Goal: Task Accomplishment & Management: Manage account settings

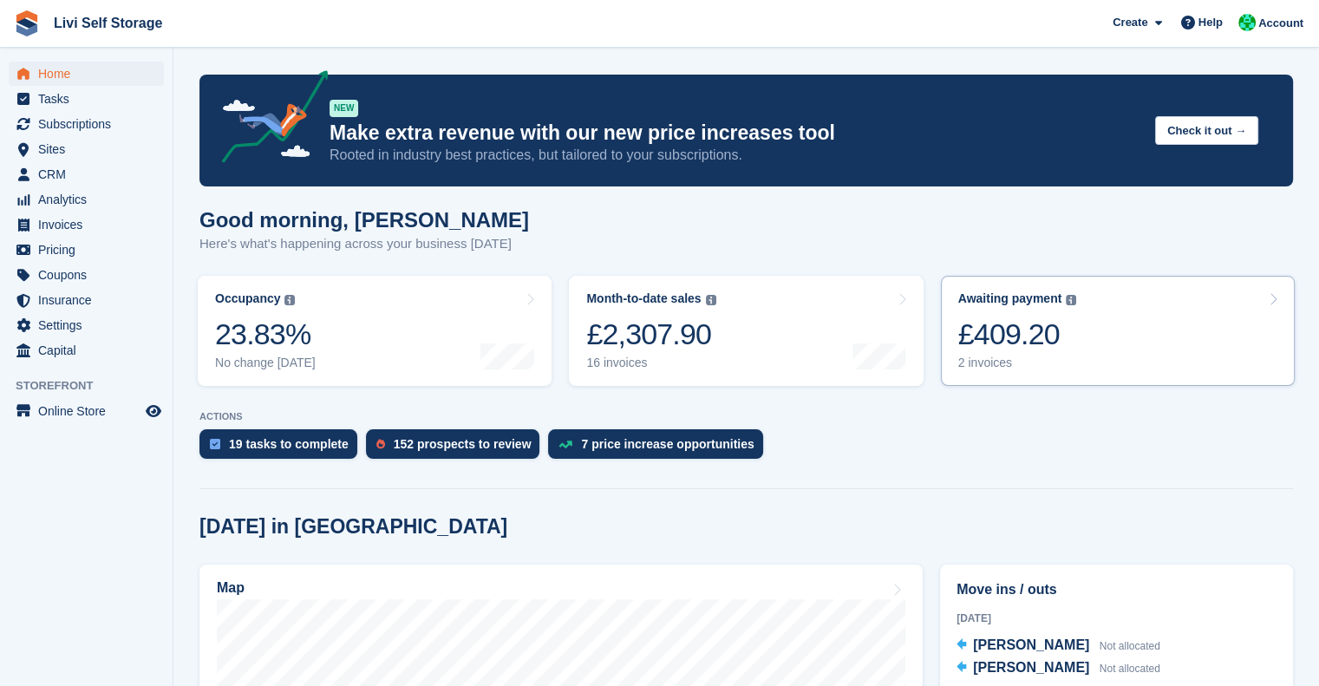
click at [1002, 352] on div "£409.20" at bounding box center [1017, 334] width 119 height 36
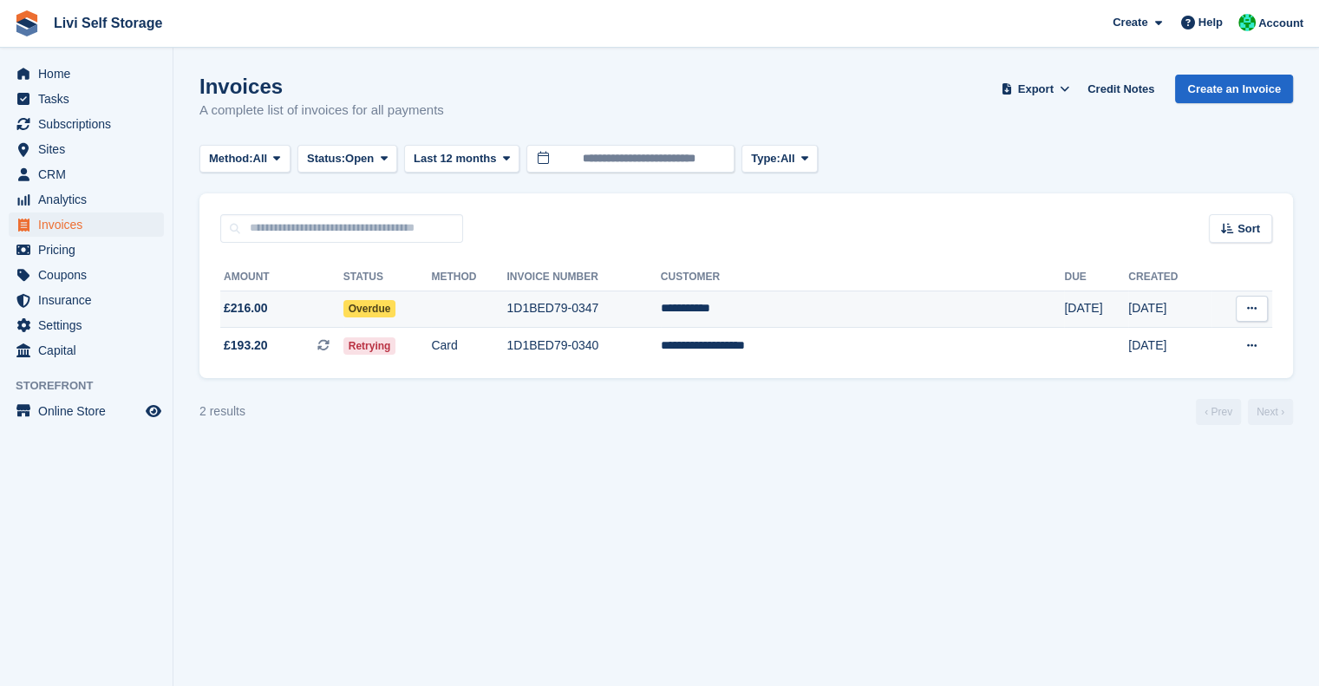
click at [835, 313] on td "**********" at bounding box center [863, 308] width 404 height 37
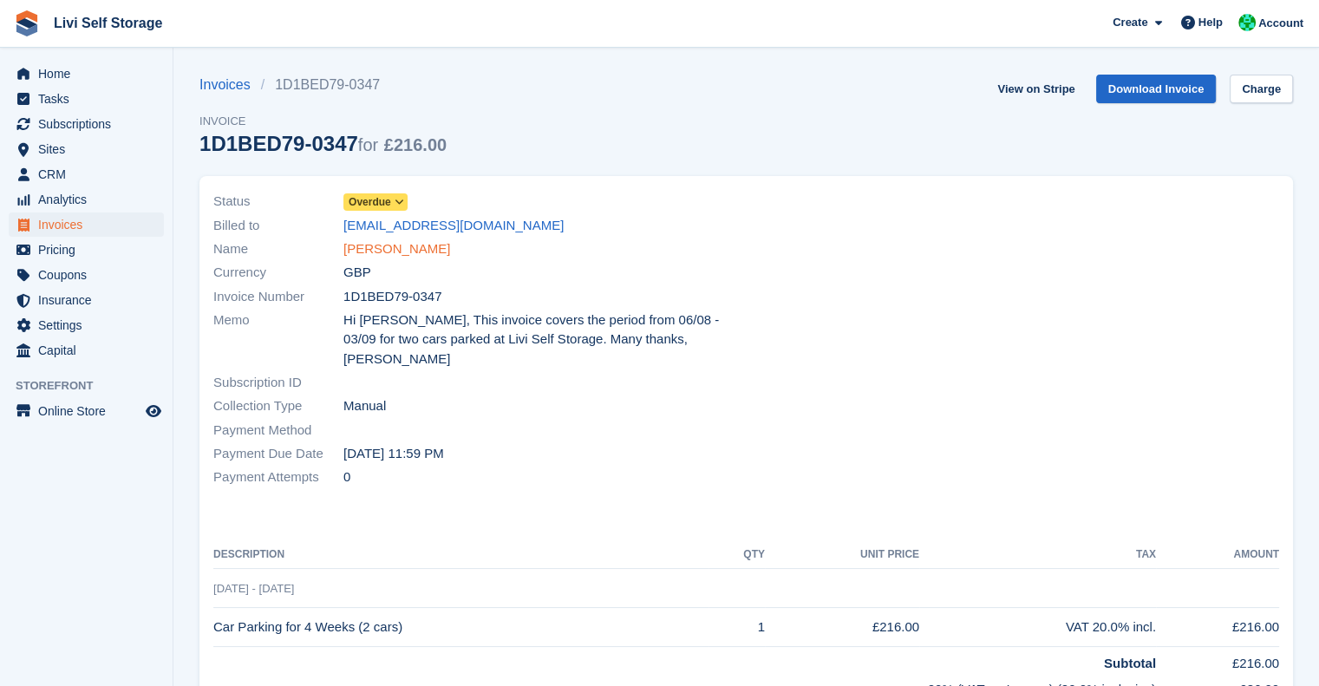
click at [368, 252] on link "[PERSON_NAME]" at bounding box center [396, 249] width 107 height 20
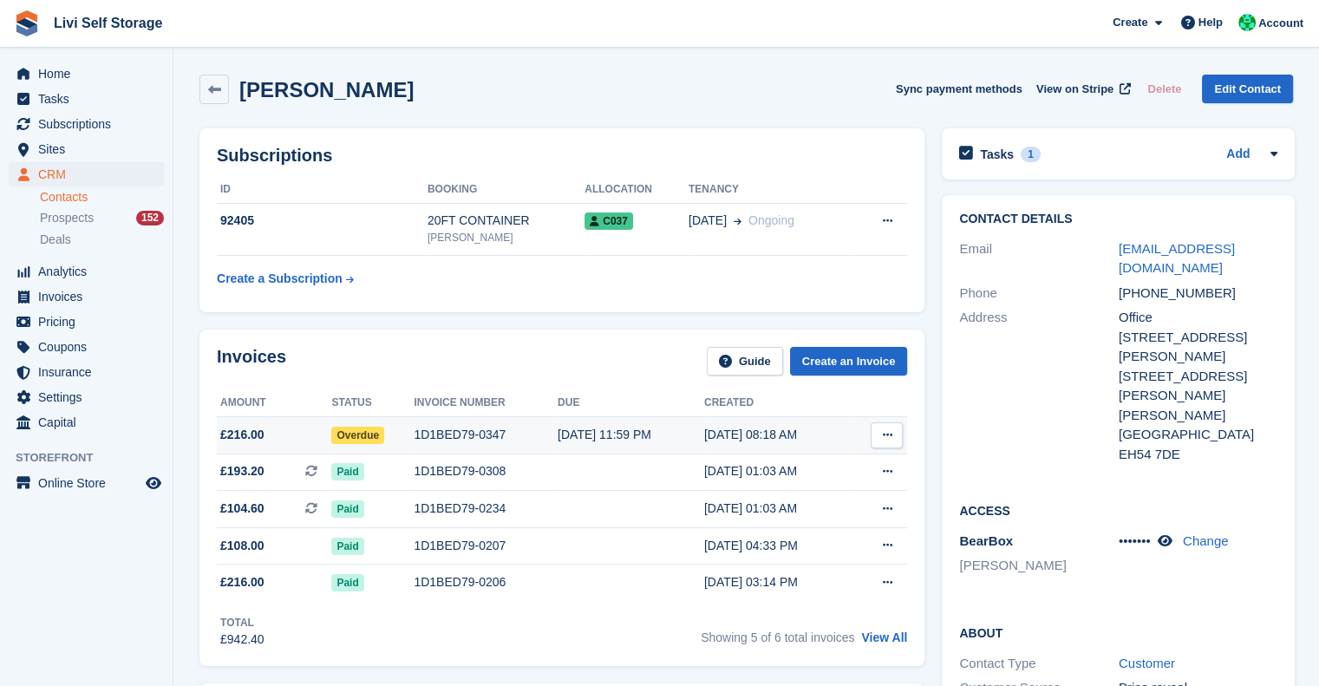
click at [470, 445] on td "1D1BED79-0347" at bounding box center [486, 434] width 144 height 37
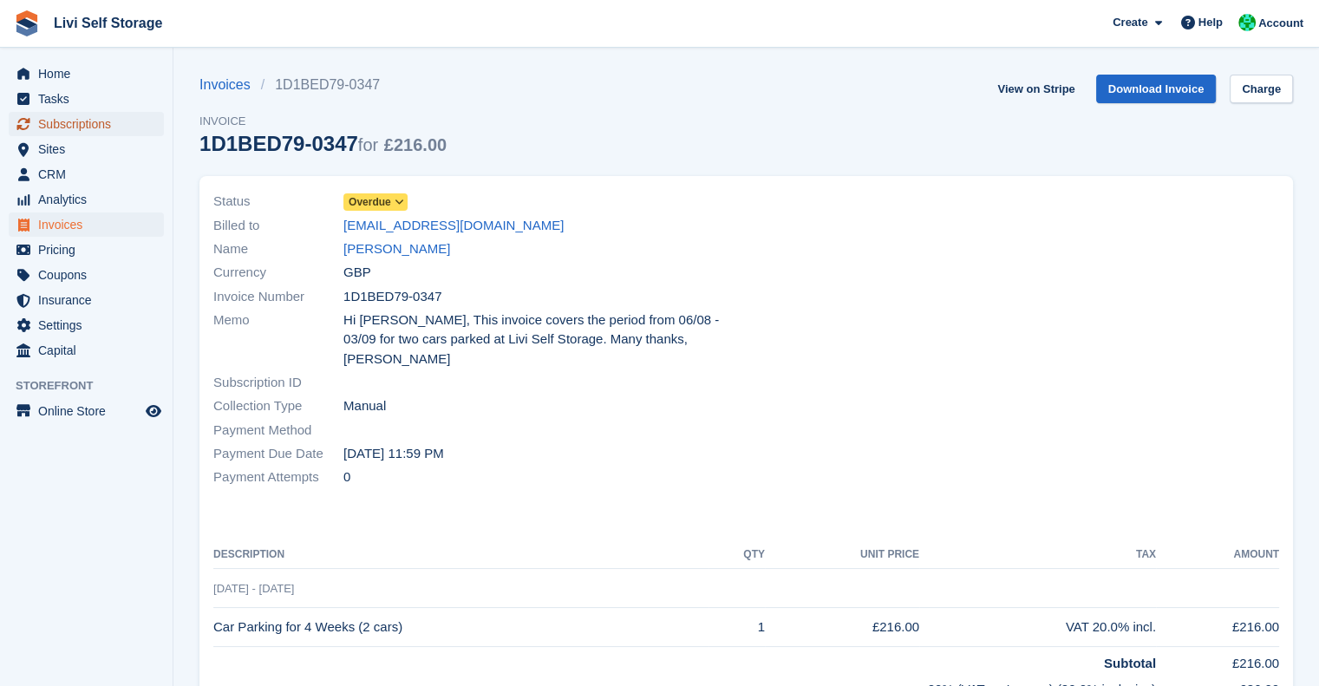
click at [59, 122] on span "Subscriptions" at bounding box center [90, 124] width 104 height 24
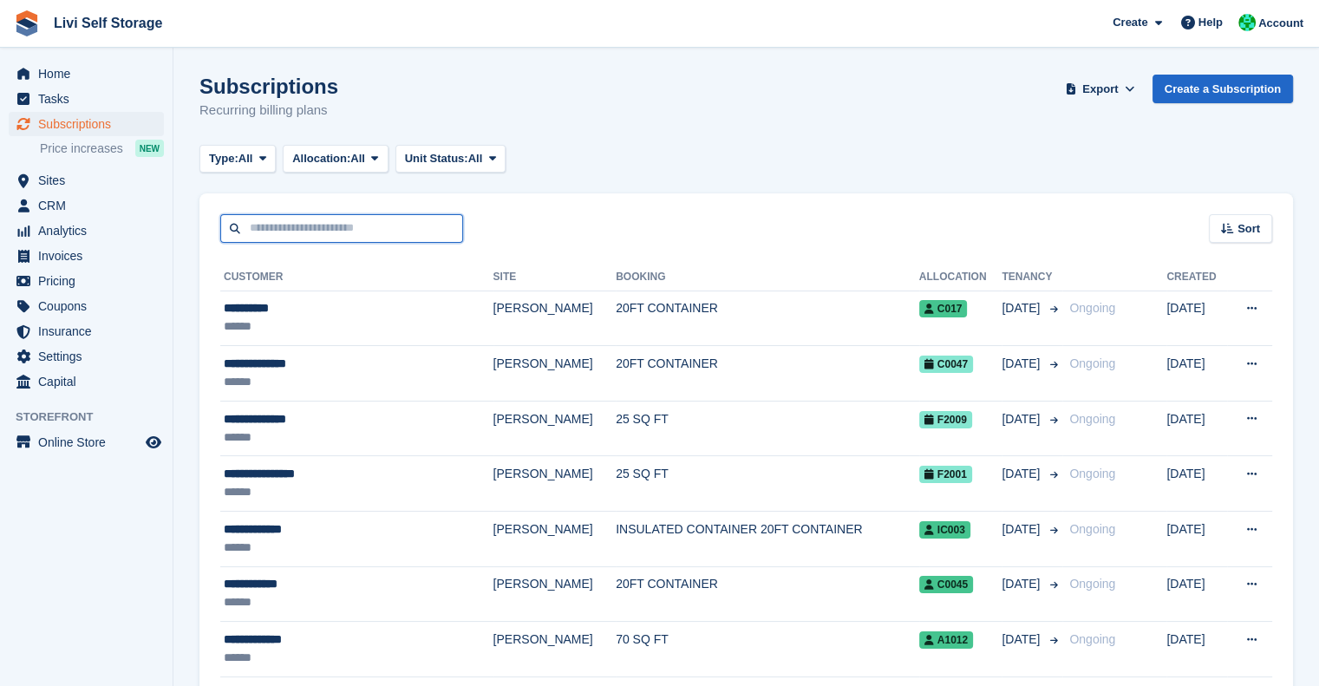
click at [361, 236] on input "text" at bounding box center [341, 228] width 243 height 29
type input "****"
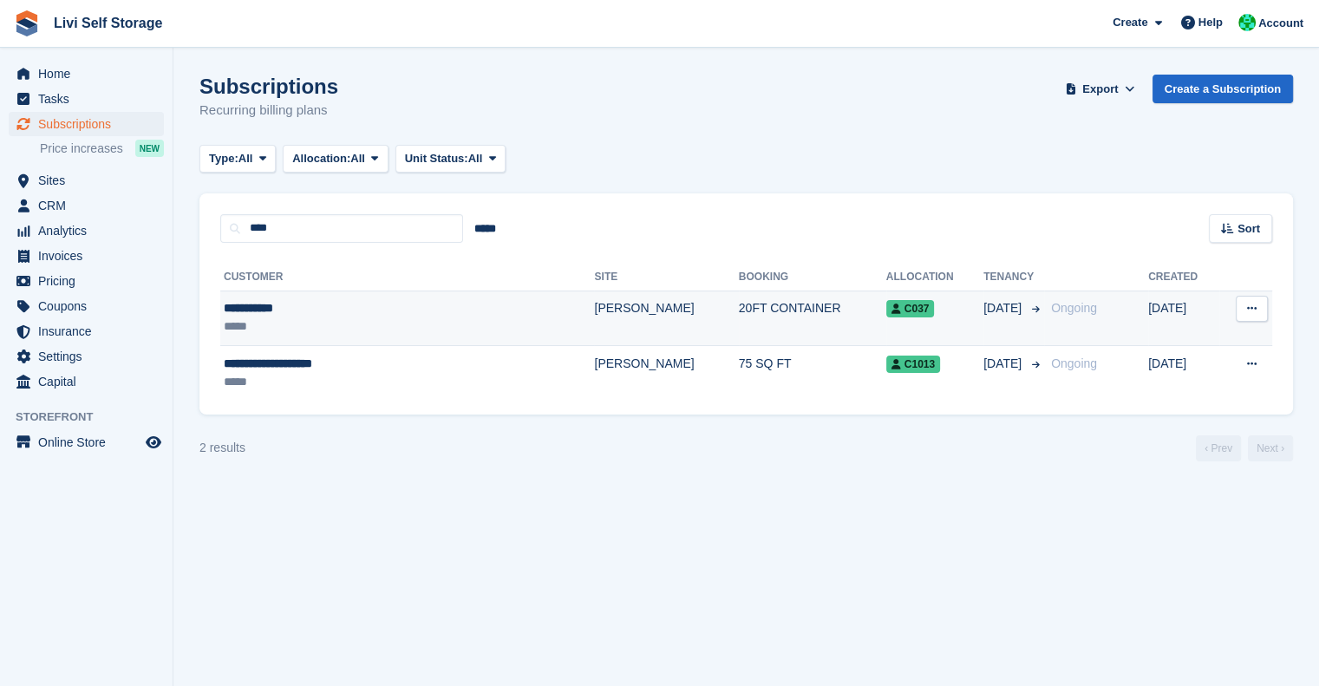
click at [264, 304] on div "**********" at bounding box center [352, 308] width 256 height 18
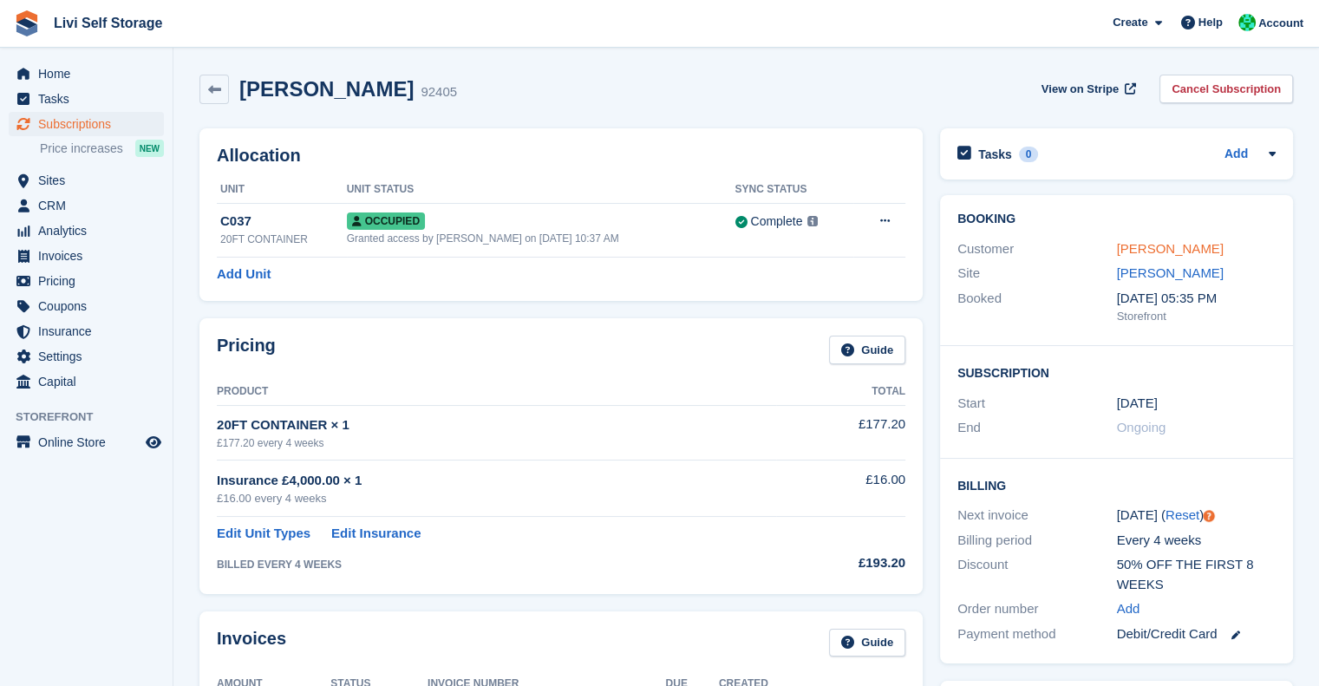
click at [1123, 252] on link "[PERSON_NAME]" at bounding box center [1170, 248] width 107 height 15
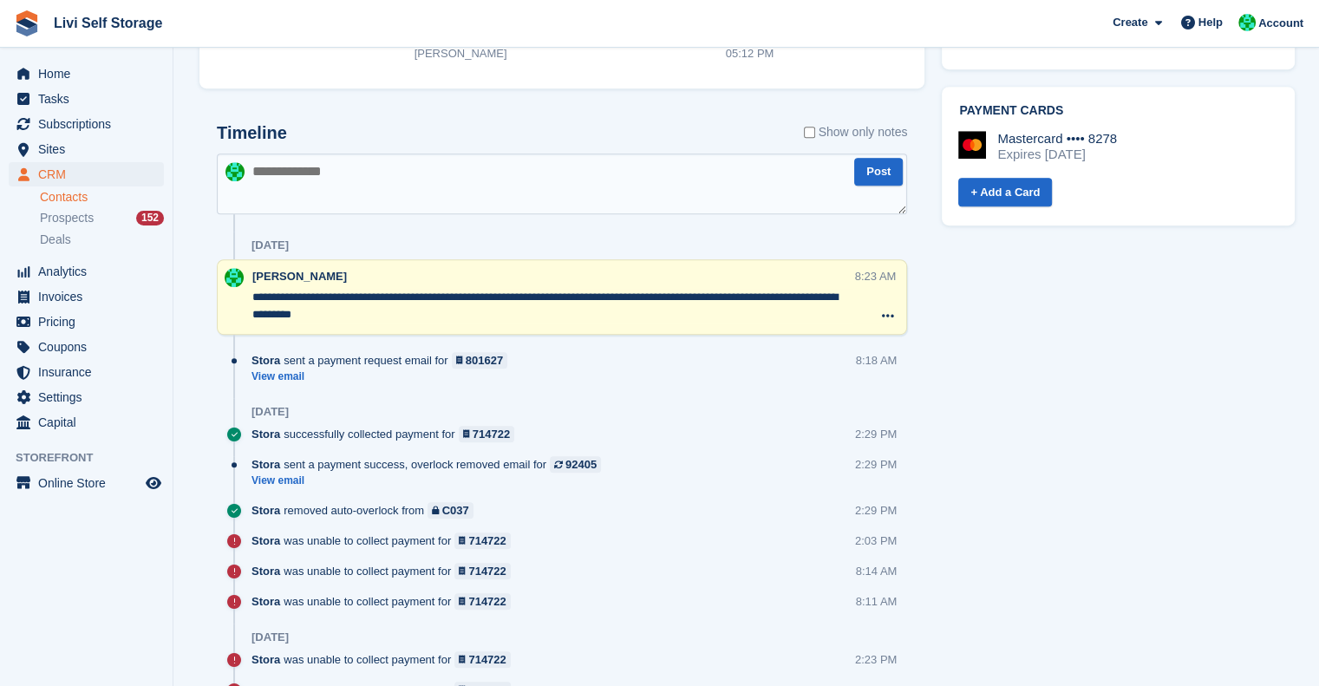
scroll to position [909, 0]
click at [289, 374] on link "View email" at bounding box center [383, 376] width 264 height 15
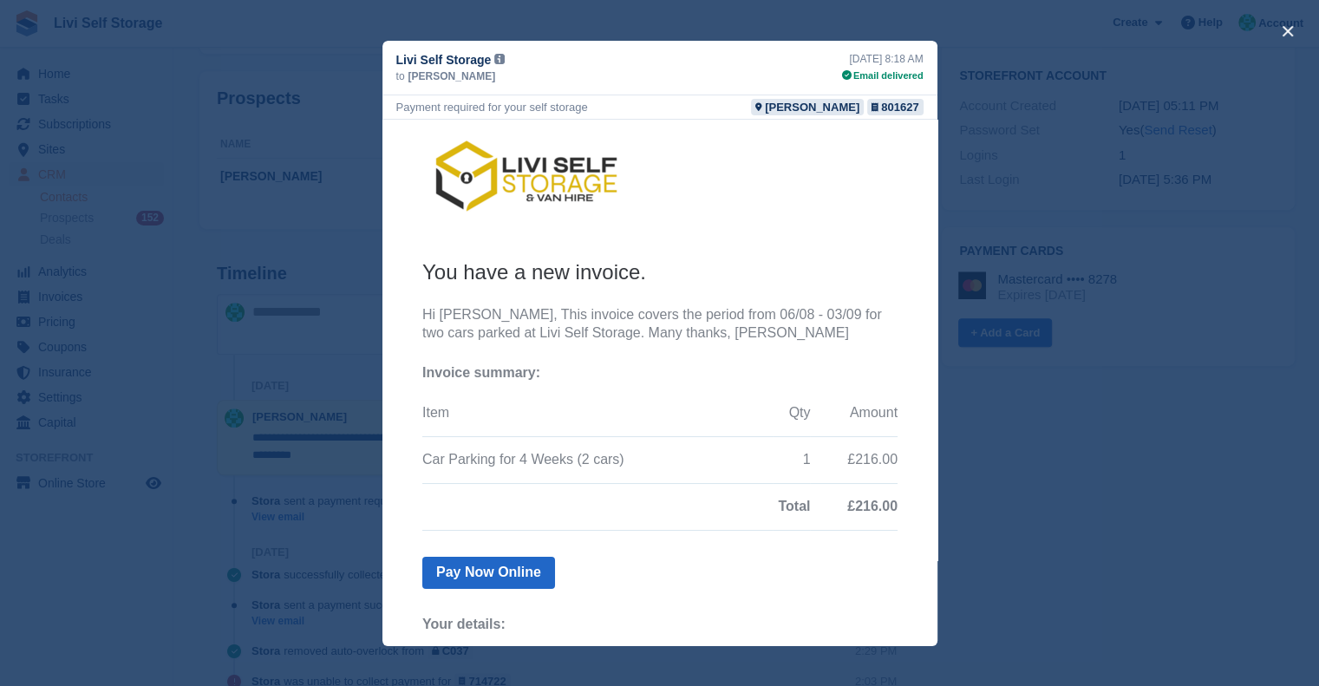
scroll to position [763, 0]
click at [1054, 404] on div "close" at bounding box center [659, 343] width 1319 height 686
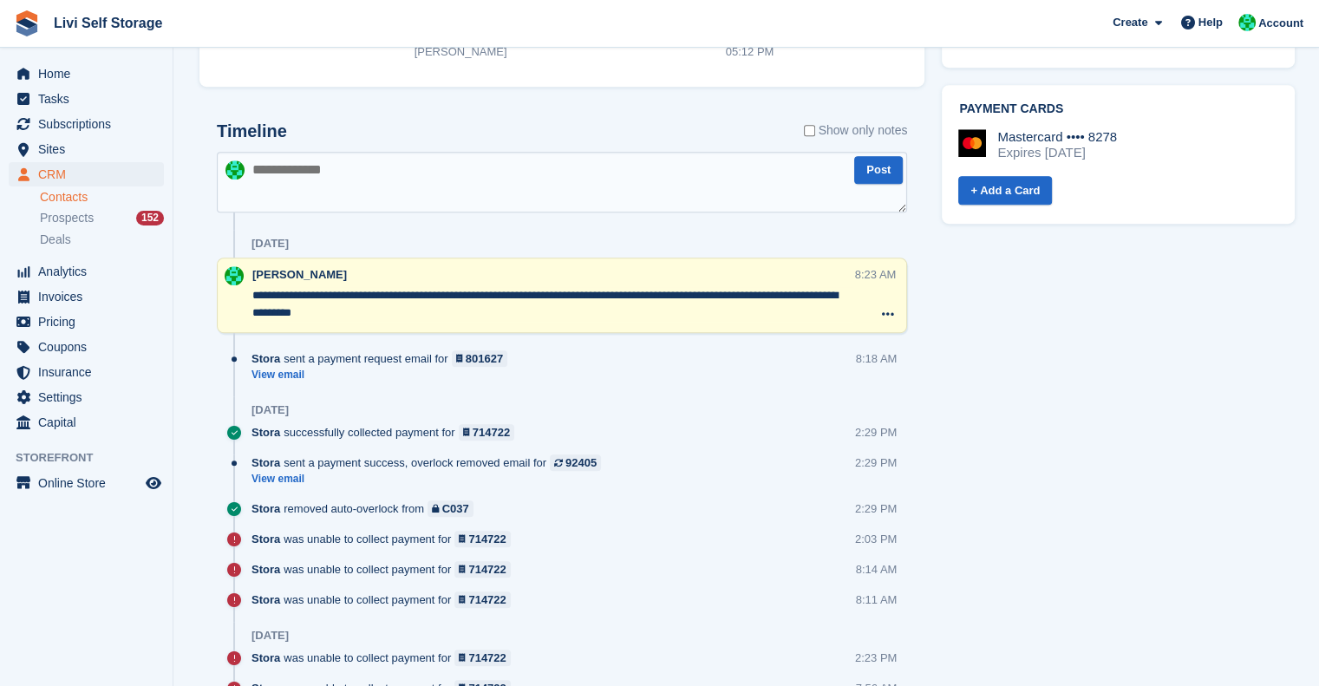
scroll to position [909, 0]
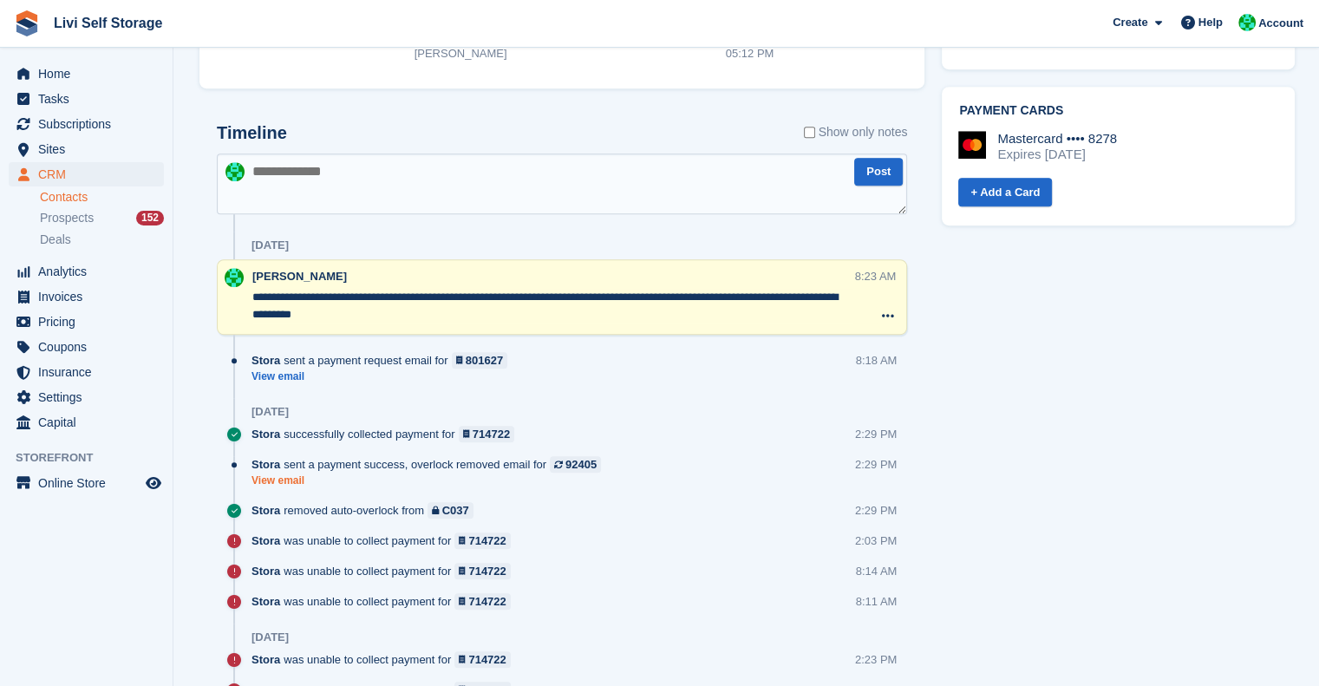
click at [286, 477] on link "View email" at bounding box center [430, 480] width 358 height 15
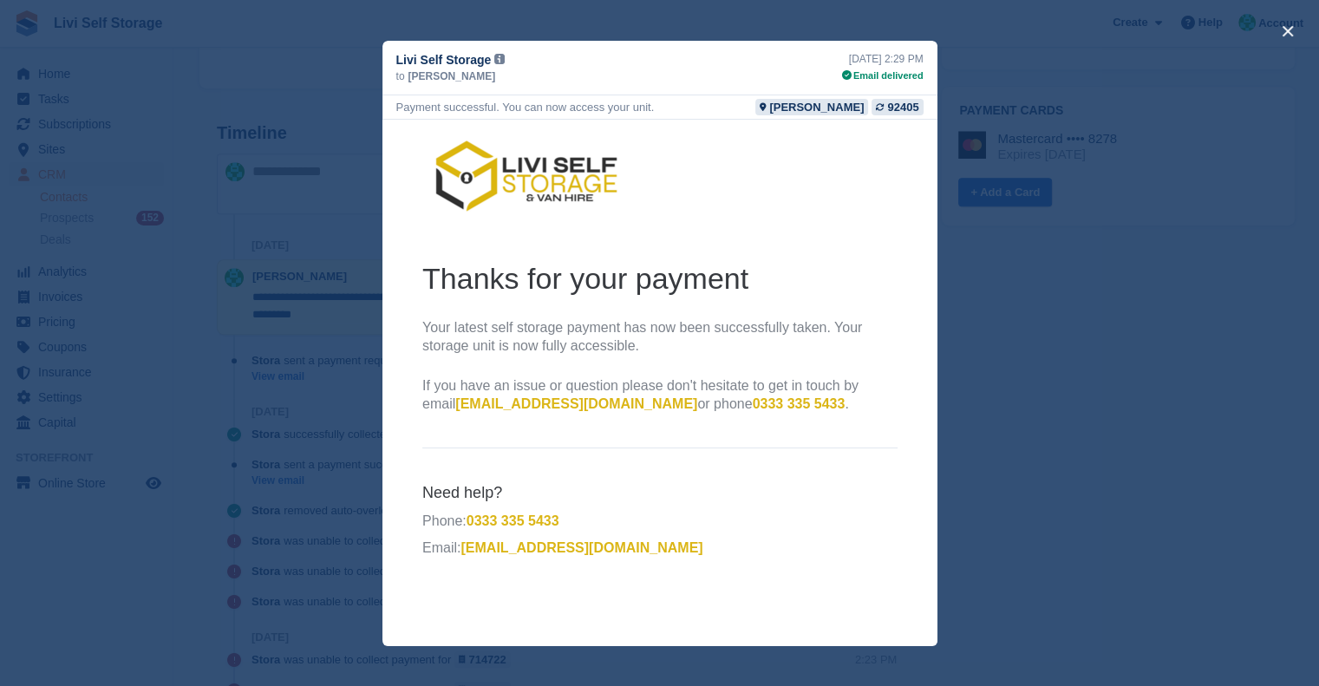
scroll to position [0, 0]
click at [1061, 345] on div "close" at bounding box center [659, 343] width 1319 height 686
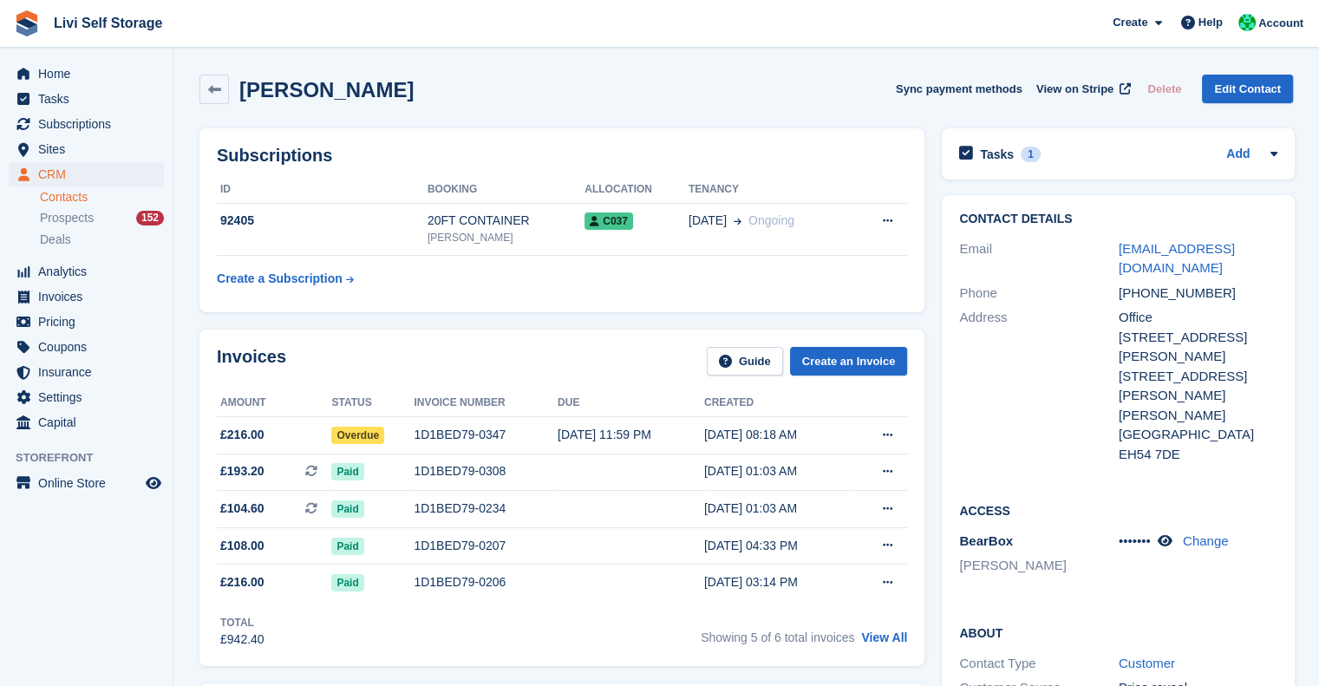
drag, startPoint x: 1129, startPoint y: 264, endPoint x: 1065, endPoint y: 242, distance: 67.7
click at [1065, 242] on div "Contact Details Email scotiacontracts@gmail.com Phone +447927009298 Address Off…" at bounding box center [1117, 339] width 353 height 289
click at [1081, 252] on div "Email" at bounding box center [1039, 258] width 160 height 39
click at [1270, 88] on link "Edit Contact" at bounding box center [1247, 89] width 91 height 29
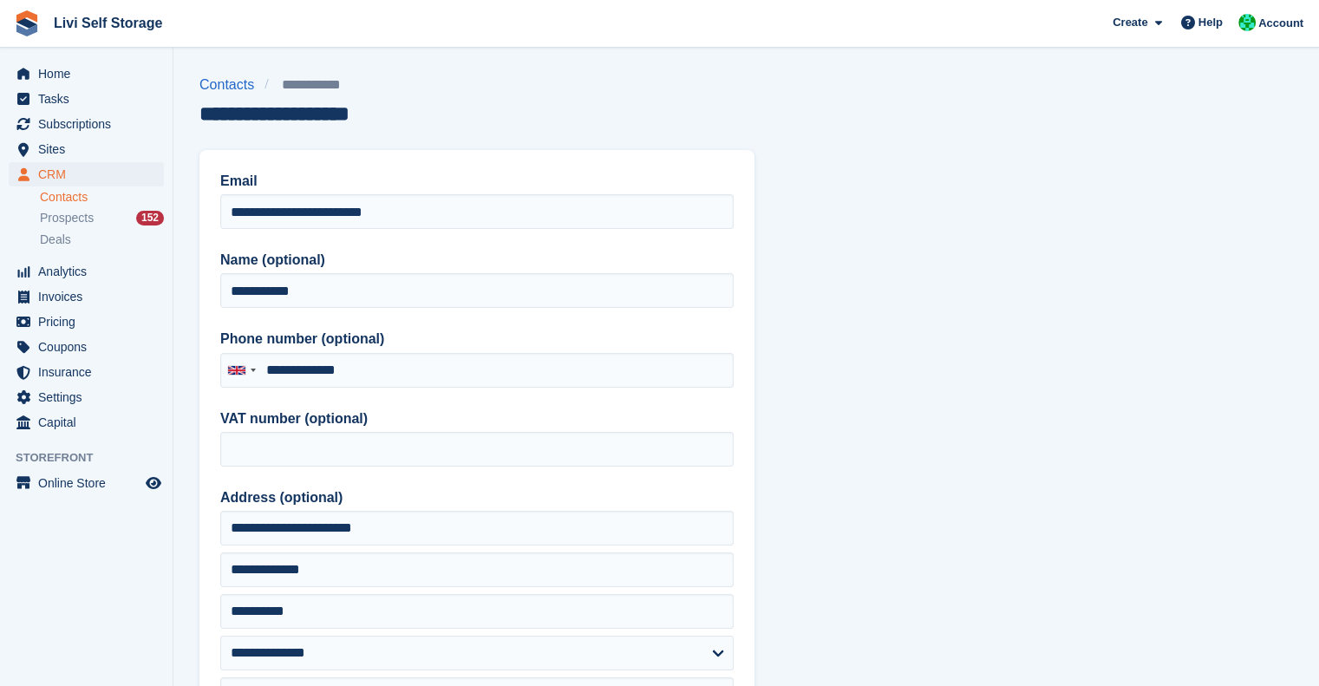
type input "**********"
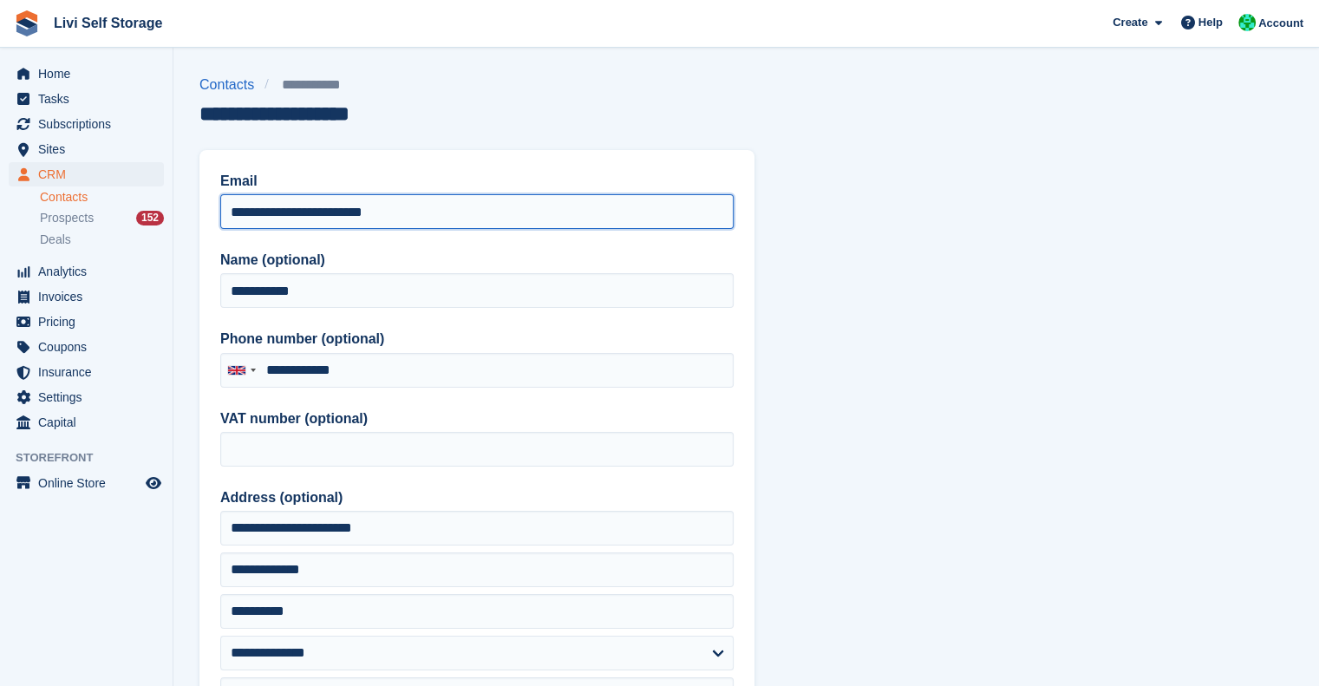
click at [251, 219] on input "**********" at bounding box center [476, 211] width 513 height 35
type input "**********"
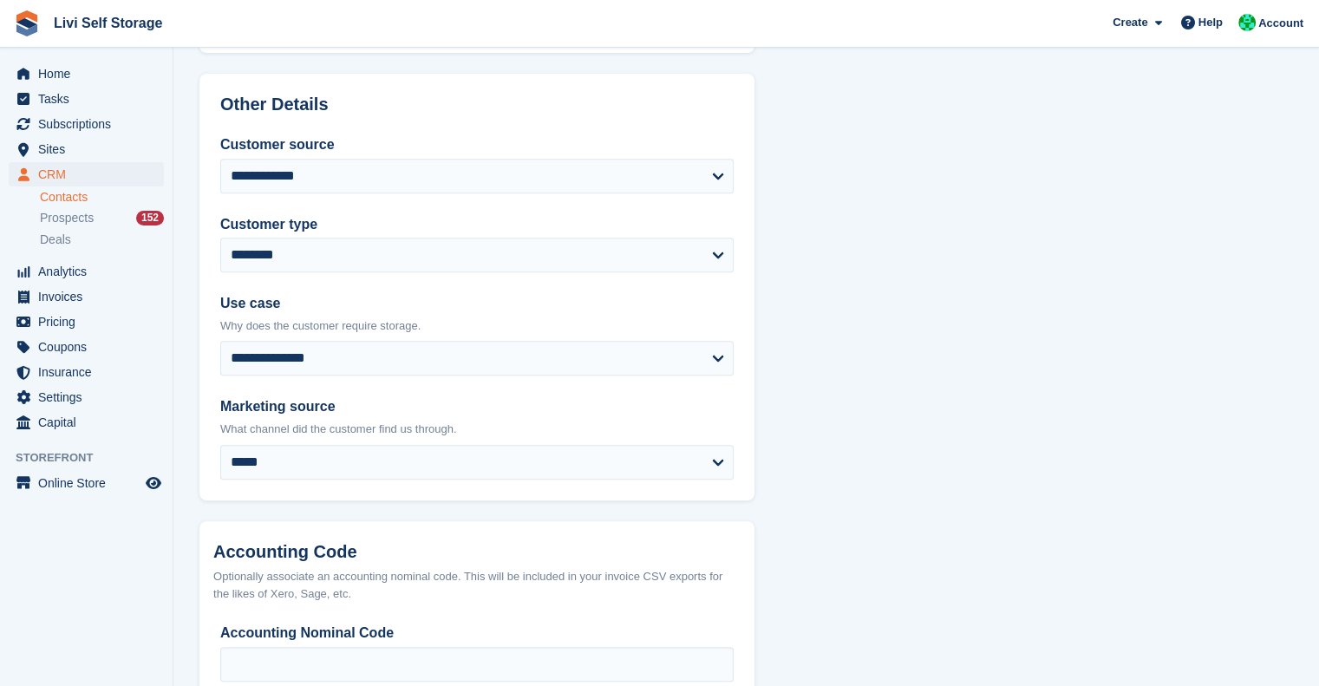
scroll to position [791, 0]
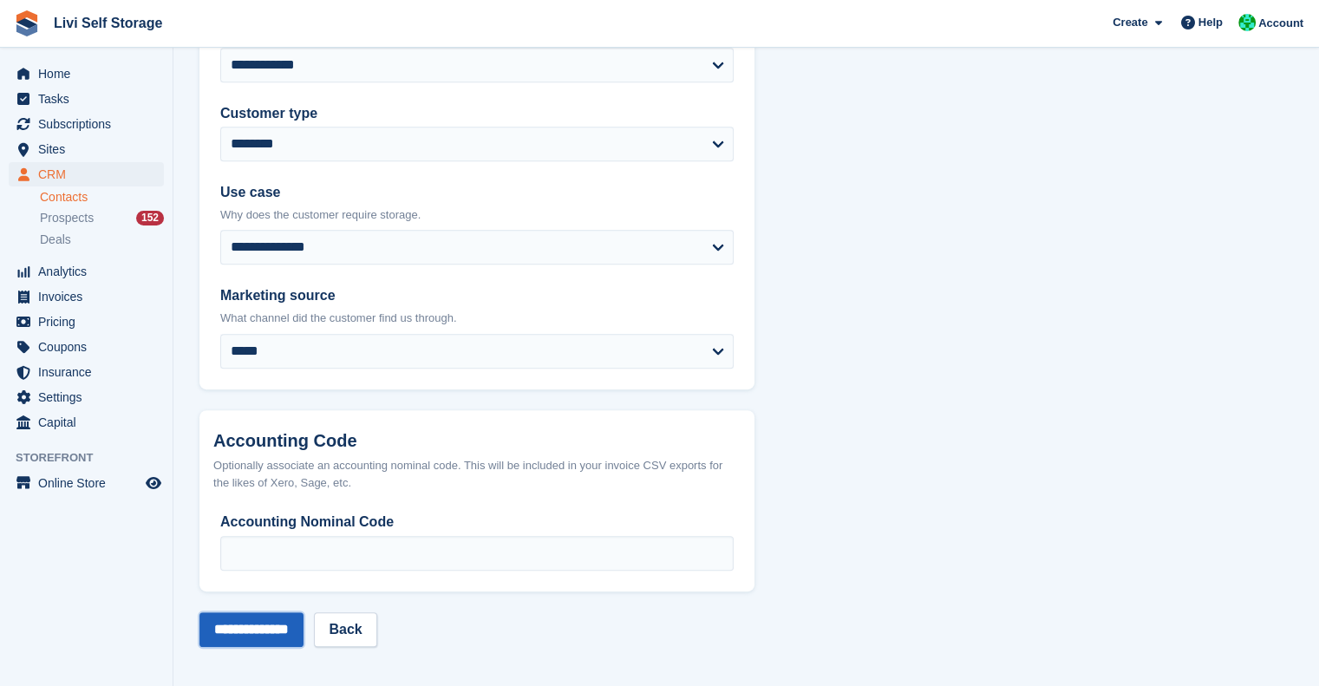
click at [254, 630] on input "**********" at bounding box center [251, 629] width 104 height 35
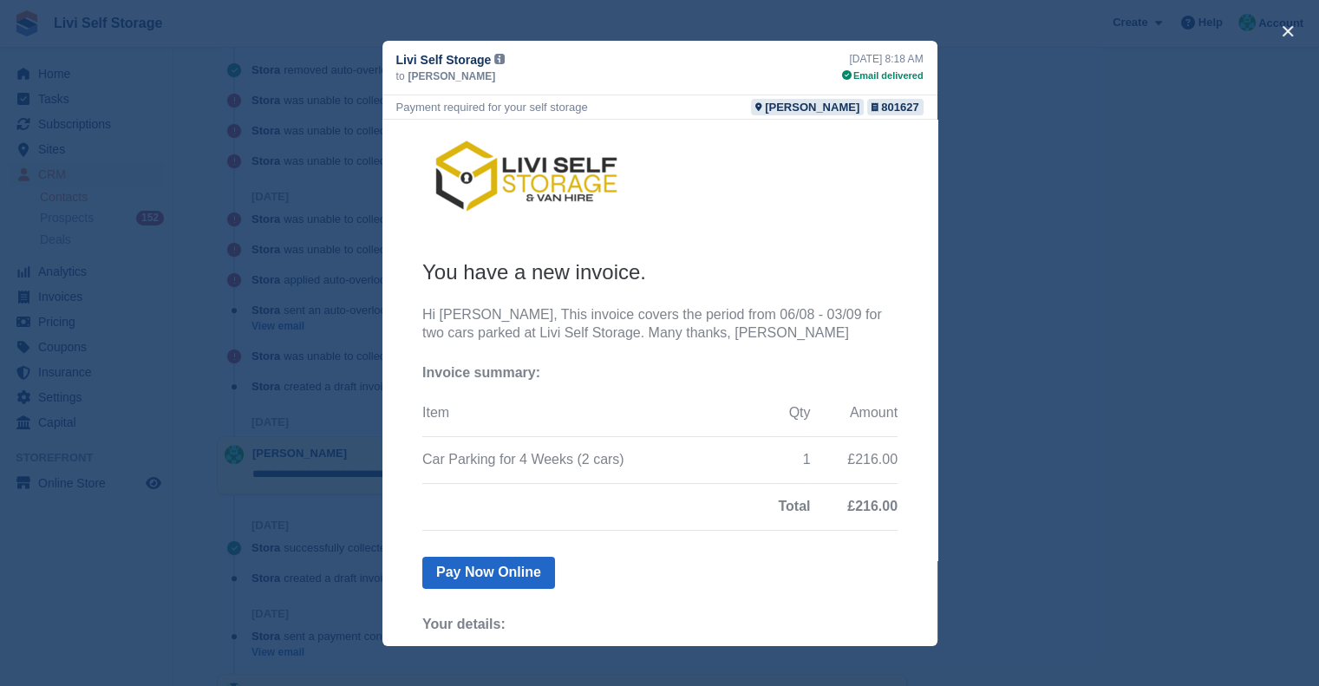
click at [1030, 230] on div "close" at bounding box center [659, 343] width 1319 height 686
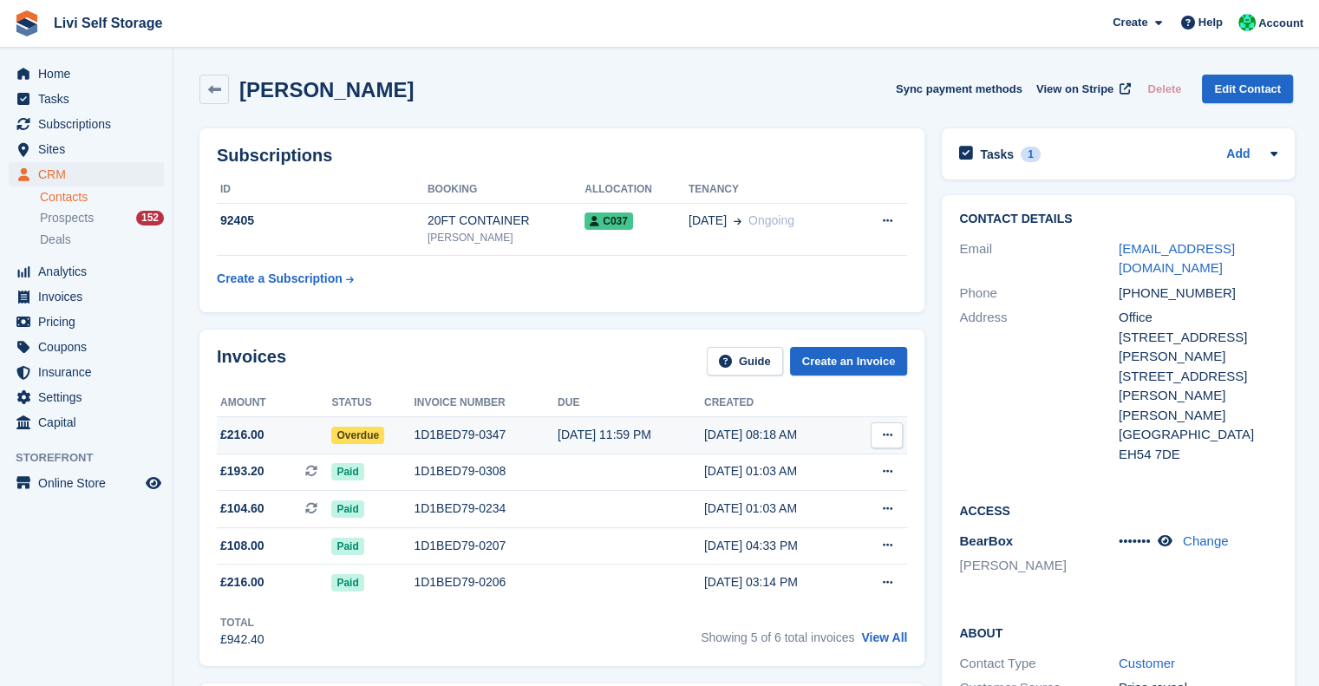
click at [433, 434] on div "1D1BED79-0347" at bounding box center [486, 435] width 144 height 18
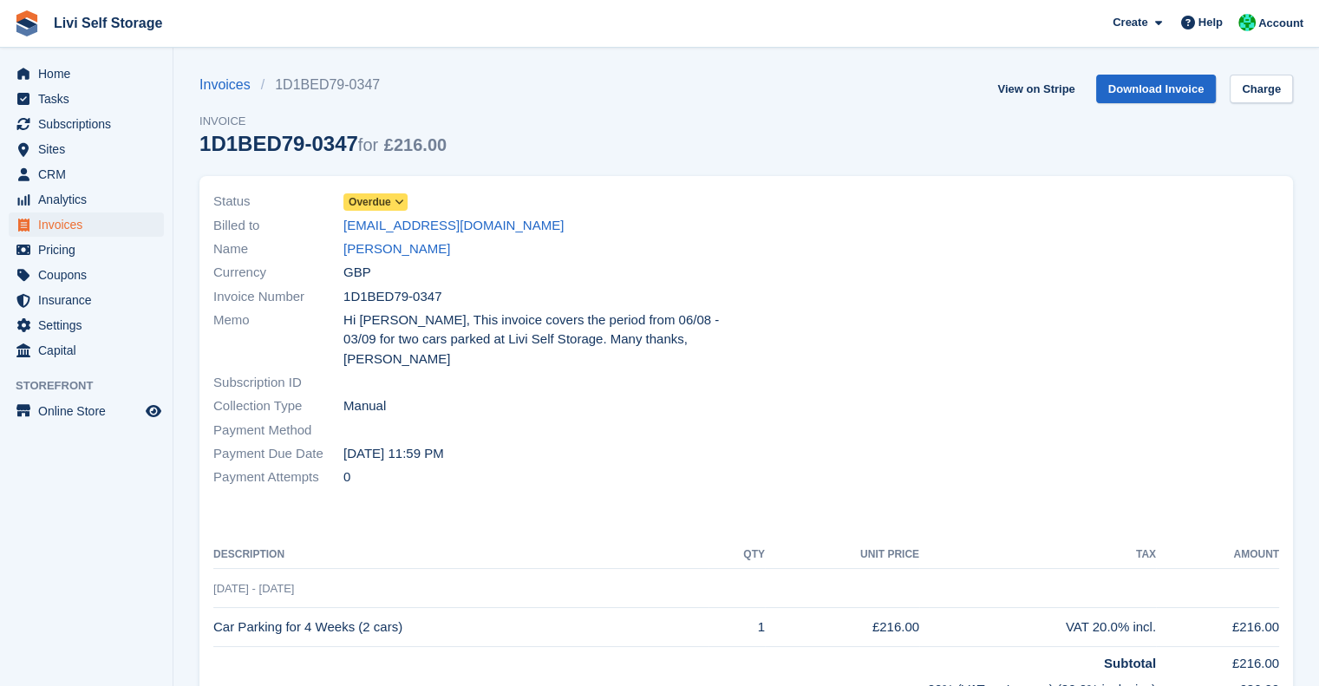
click at [374, 199] on span "Overdue" at bounding box center [369, 202] width 42 height 16
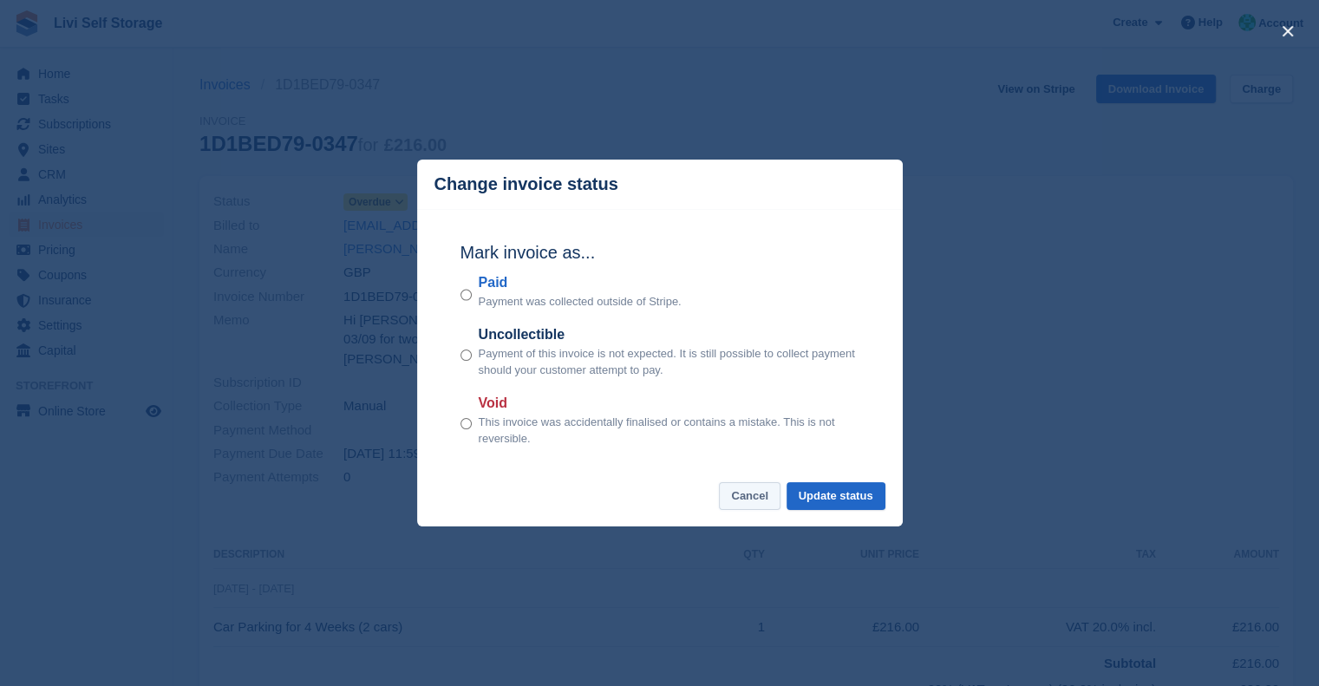
click at [742, 494] on button "Cancel" at bounding box center [750, 496] width 62 height 29
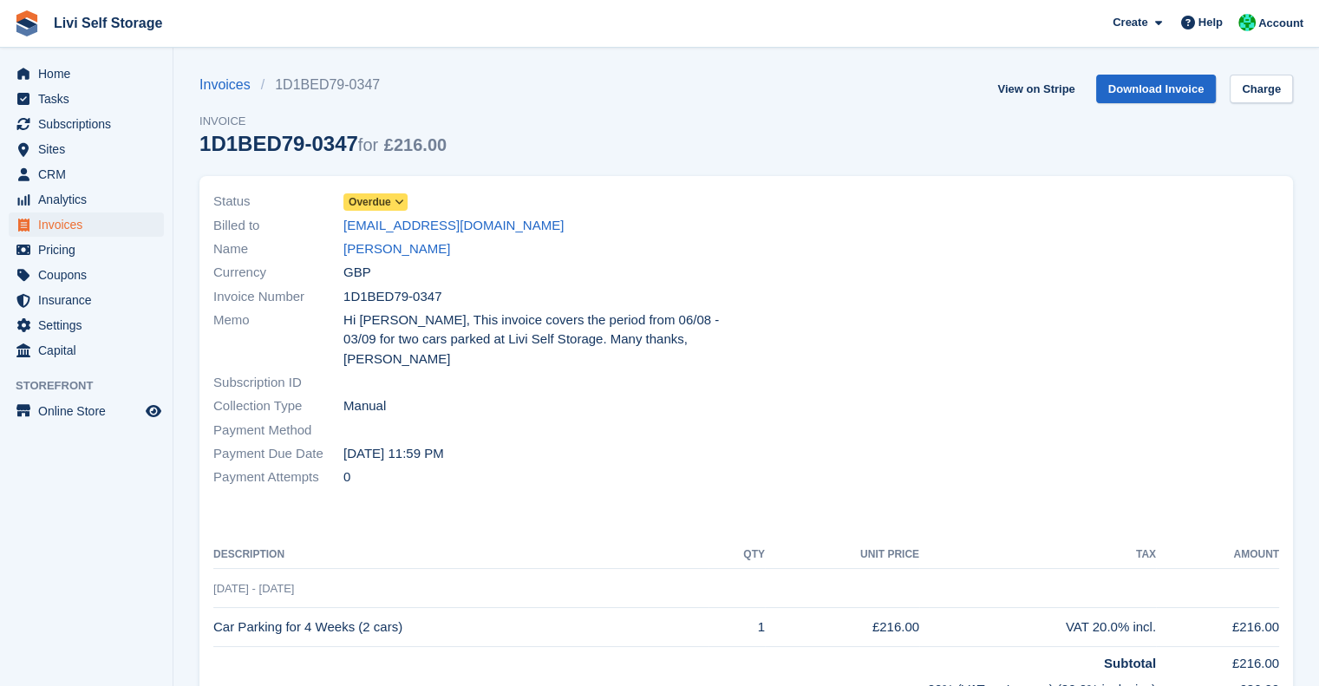
click at [218, 96] on div "Invoices 1D1BED79-0347 Invoice 1D1BED79-0347 for £216.00" at bounding box center [322, 125] width 247 height 101
click at [215, 82] on link "Invoices" at bounding box center [230, 85] width 62 height 21
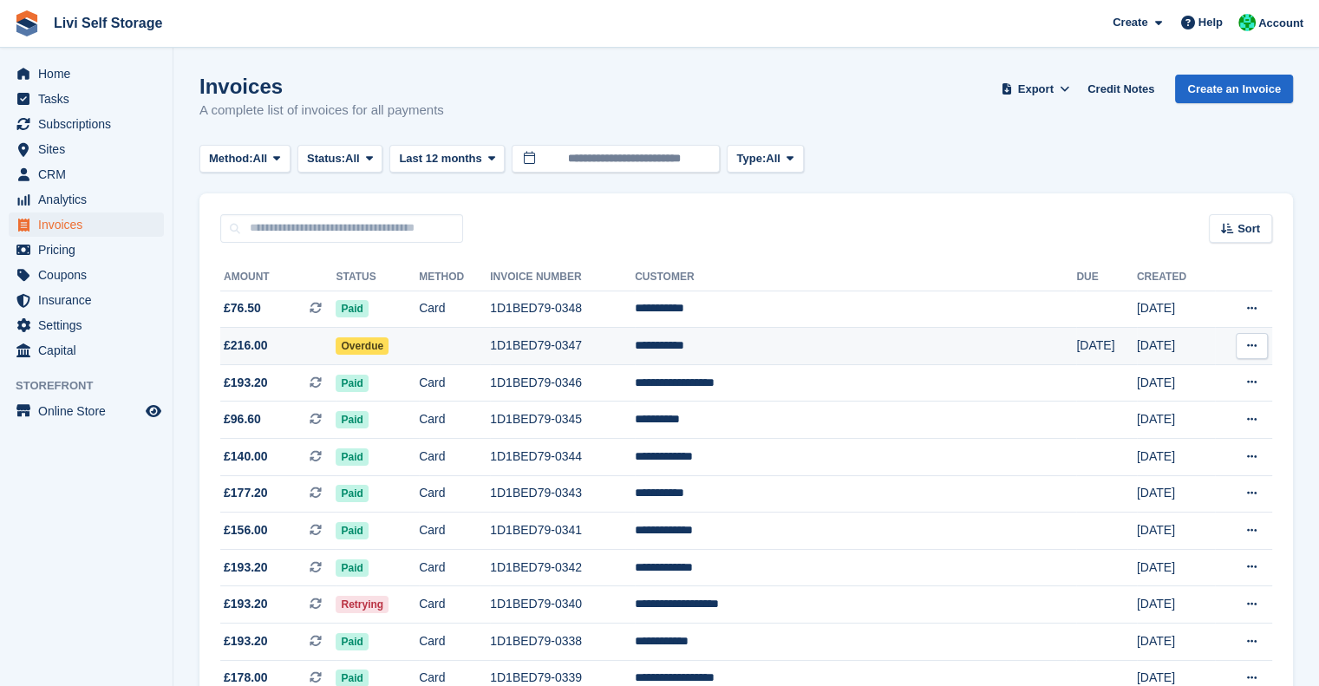
click at [1251, 343] on icon at bounding box center [1252, 345] width 10 height 11
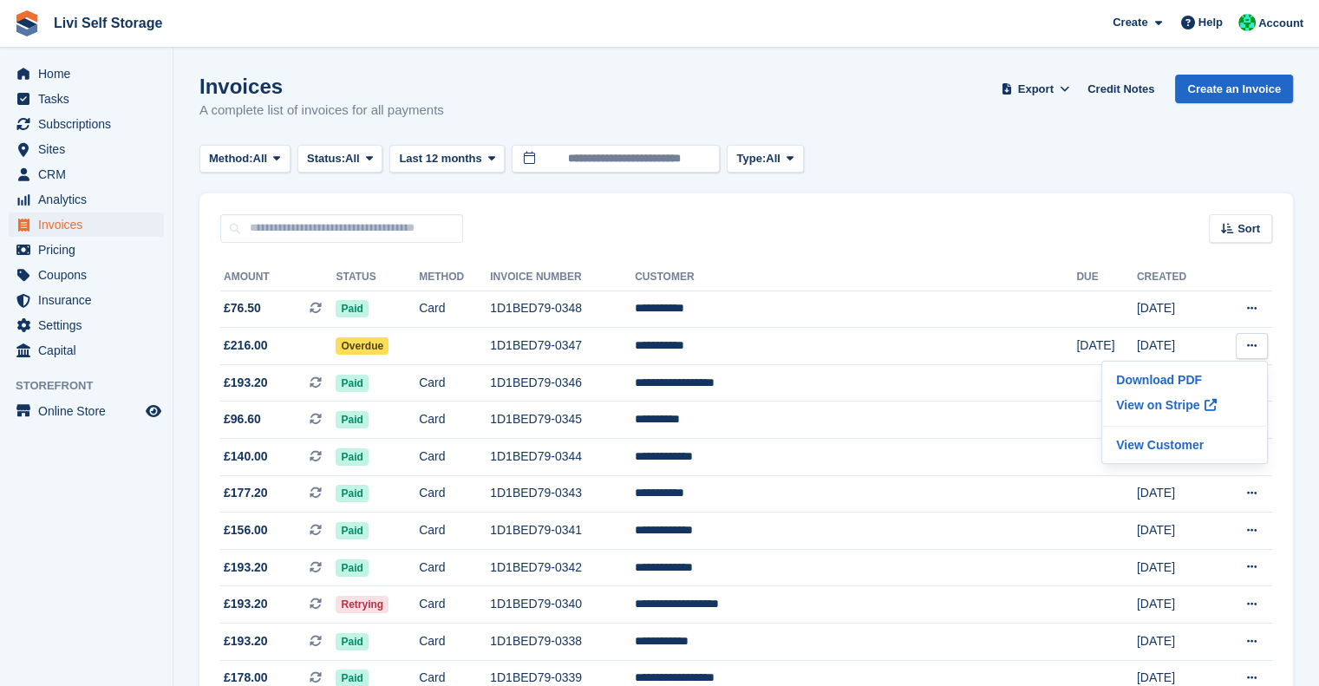
click at [1002, 206] on div "Sort Sort by Date created Created (oldest first) Created (newest first)" at bounding box center [745, 217] width 1093 height 49
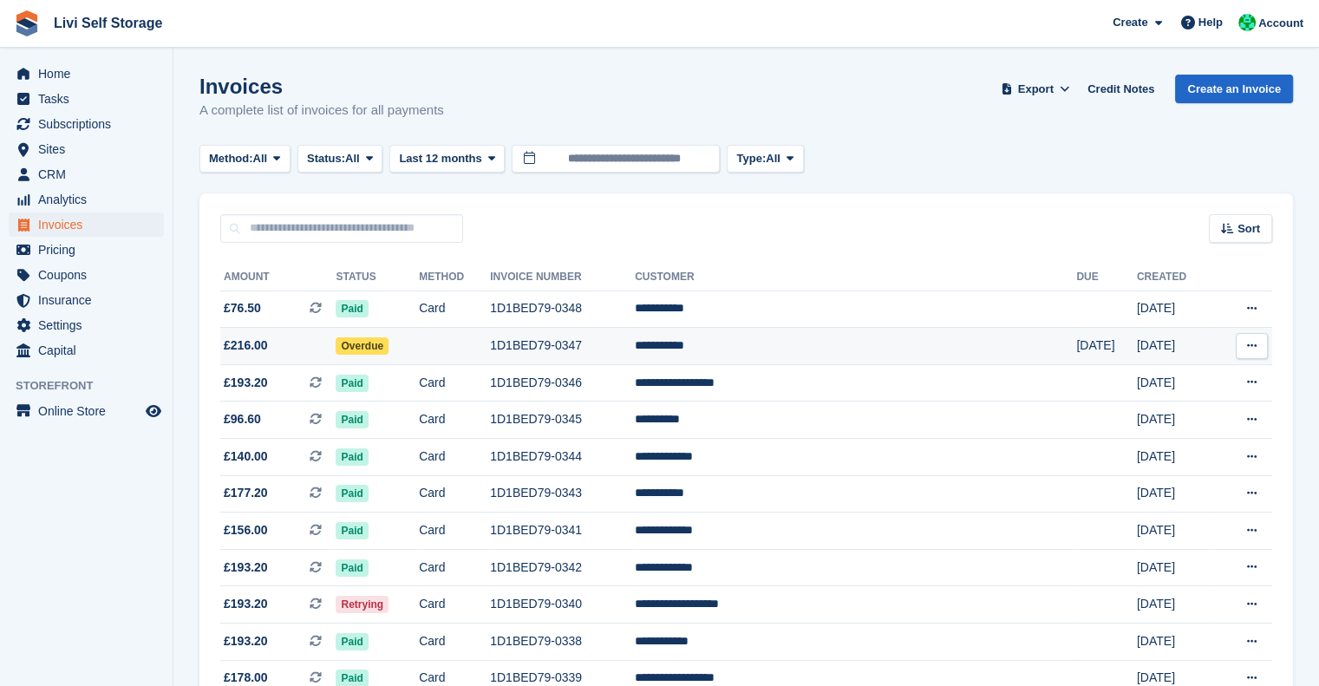
click at [792, 342] on td "**********" at bounding box center [855, 346] width 441 height 37
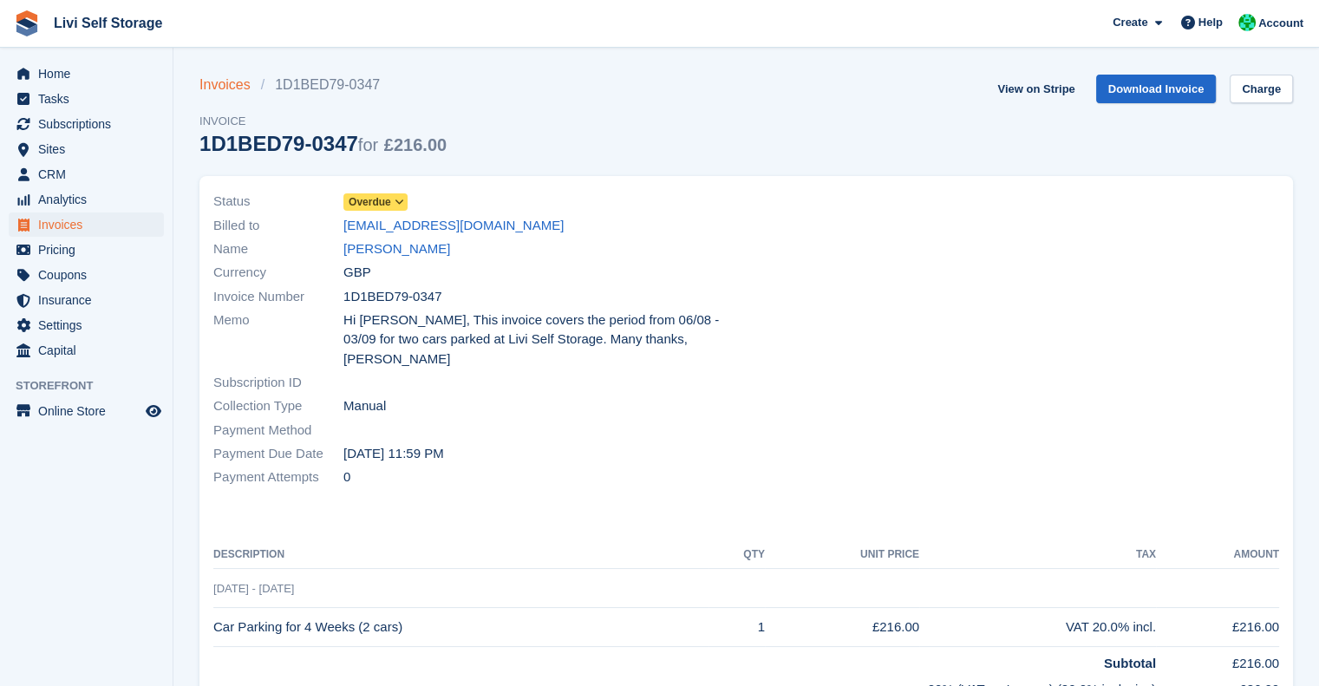
click at [235, 84] on link "Invoices" at bounding box center [230, 85] width 62 height 21
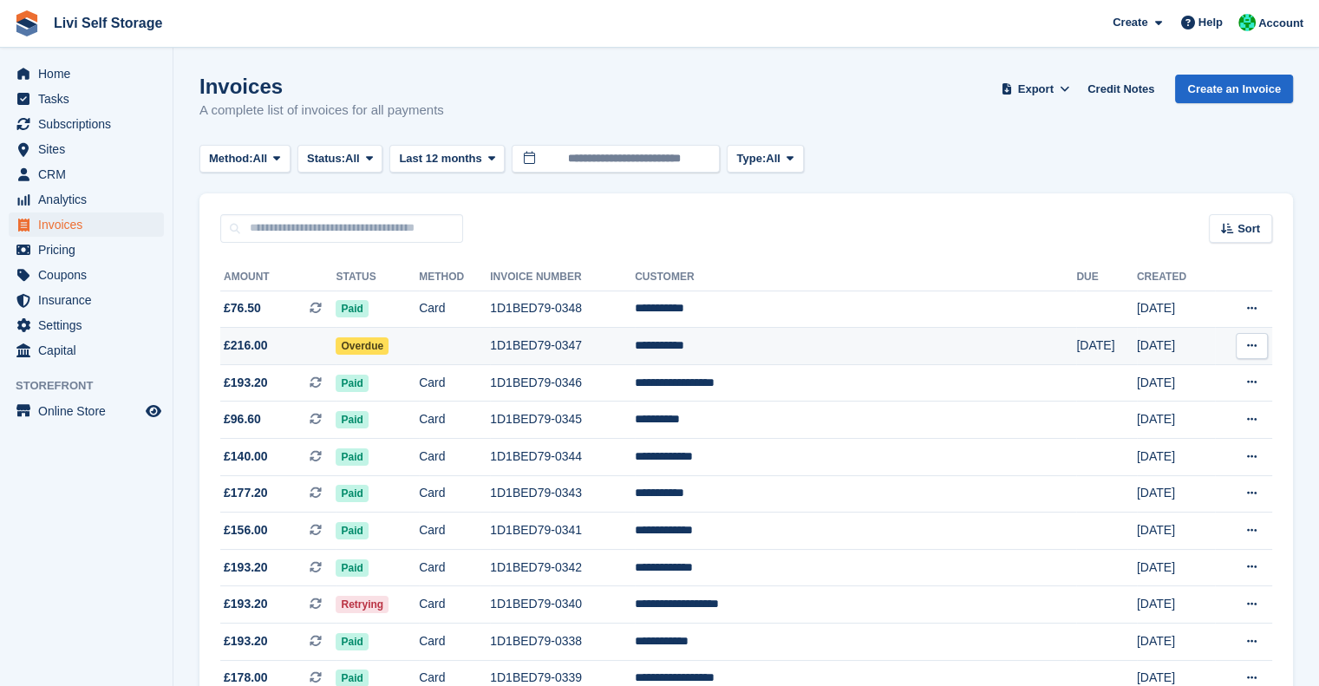
click at [771, 342] on td "**********" at bounding box center [855, 346] width 441 height 37
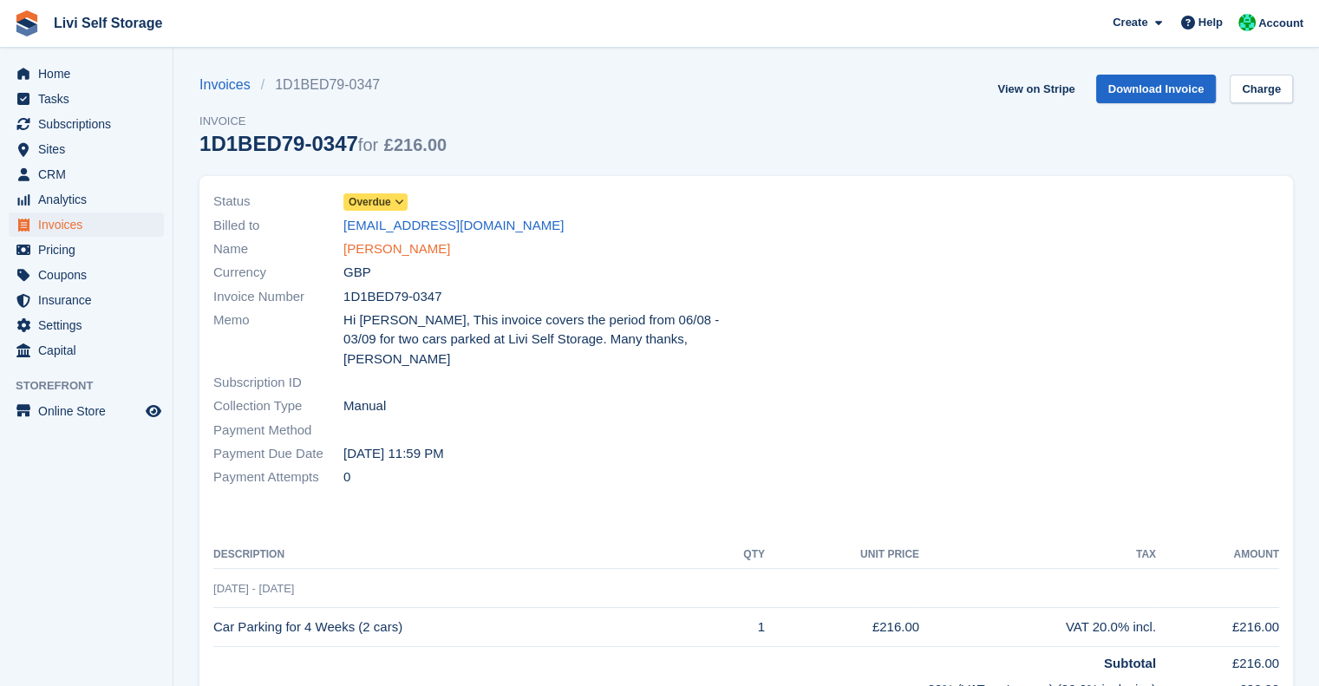
click at [381, 249] on link "[PERSON_NAME]" at bounding box center [396, 249] width 107 height 20
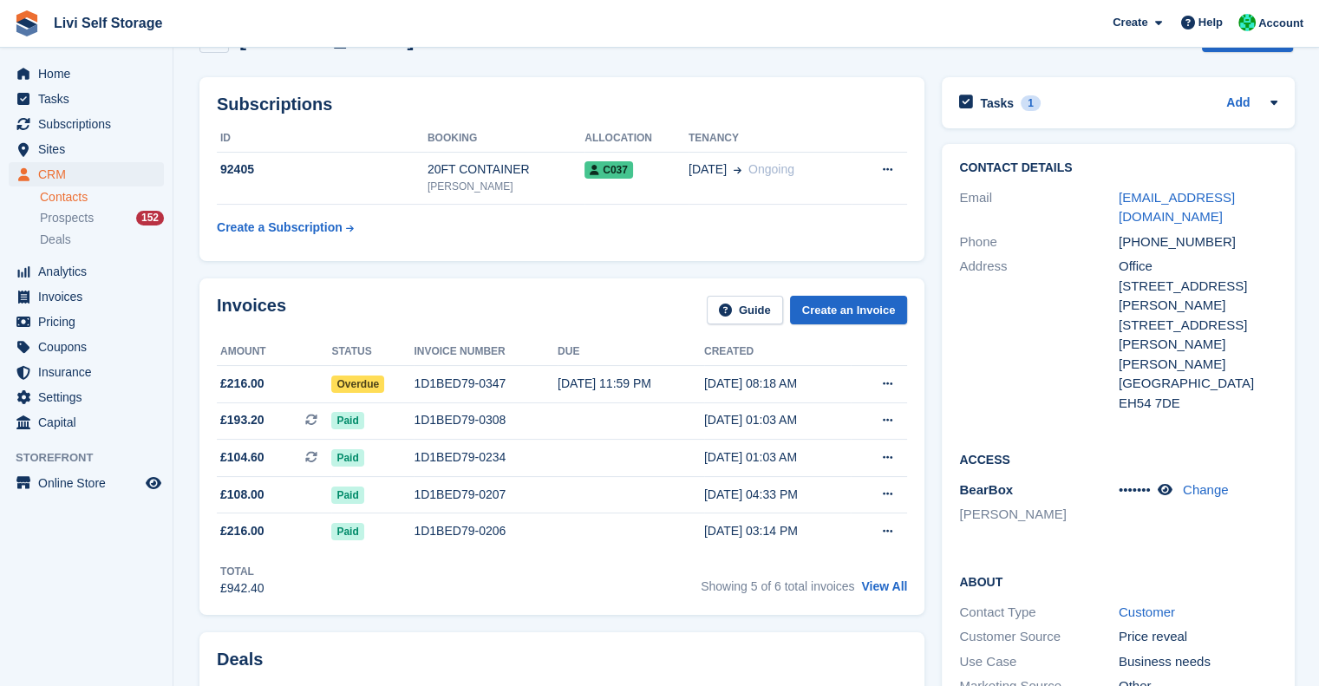
scroll to position [76, 0]
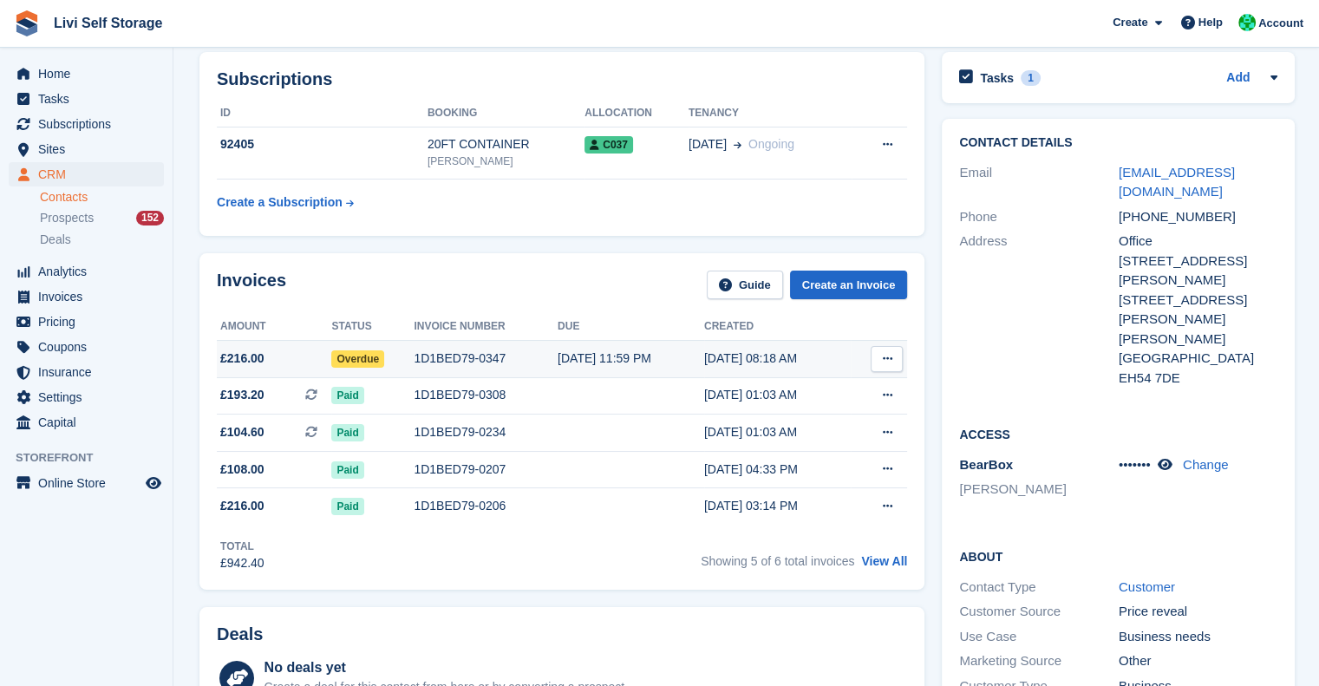
click at [882, 353] on icon at bounding box center [887, 358] width 10 height 11
click at [791, 391] on p "Download PDF" at bounding box center [819, 392] width 151 height 23
click at [1140, 173] on link "jeffhaider@gmail.com" at bounding box center [1176, 182] width 116 height 35
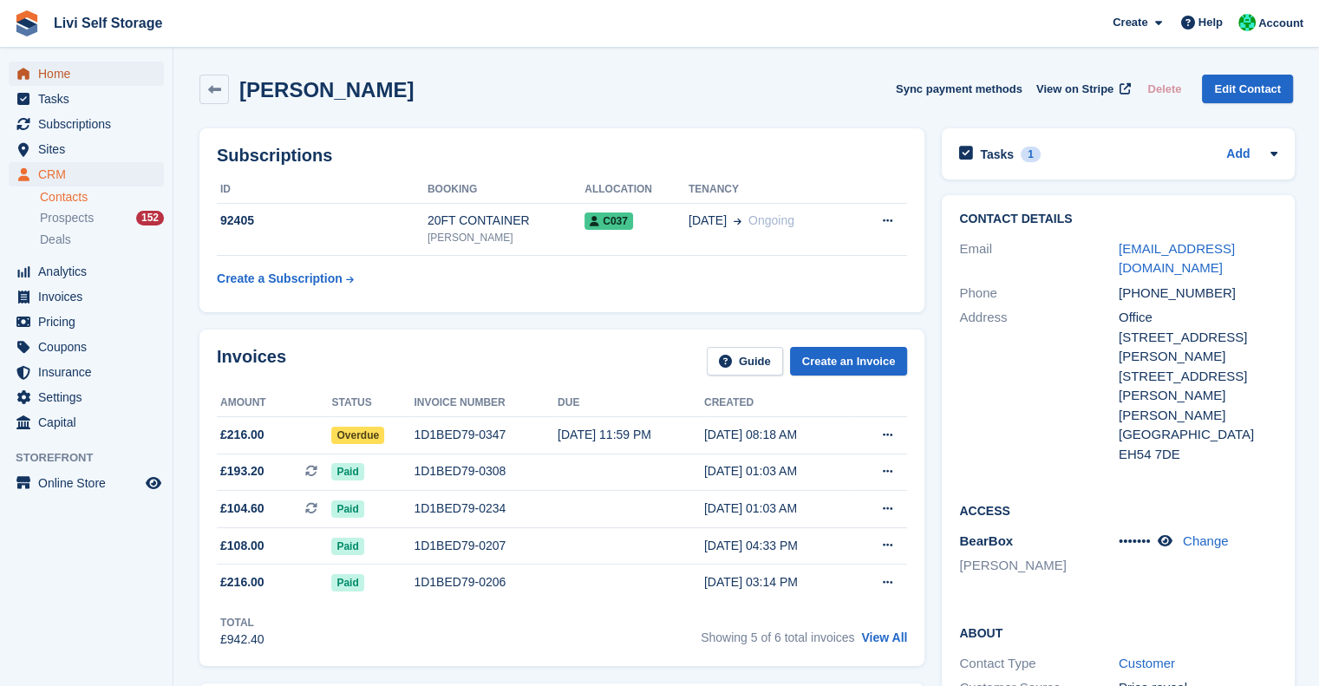
click at [66, 74] on span "Home" at bounding box center [90, 74] width 104 height 24
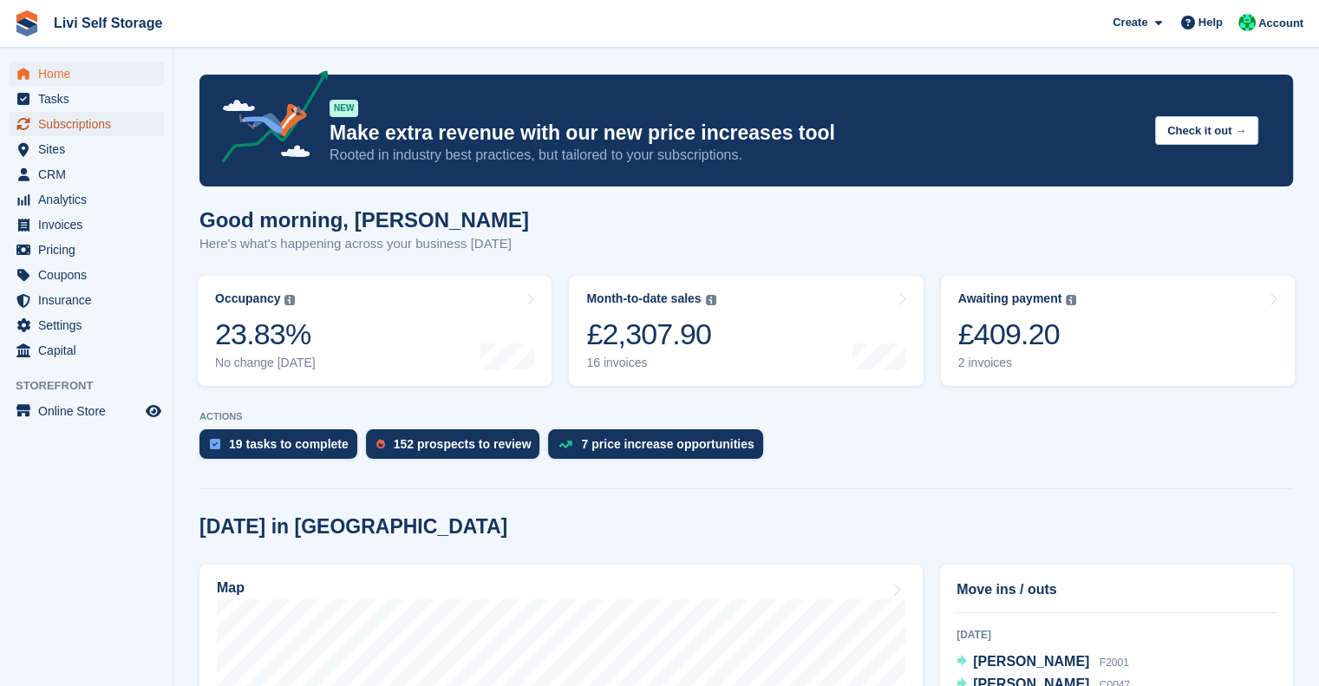
click at [76, 131] on span "Subscriptions" at bounding box center [90, 124] width 104 height 24
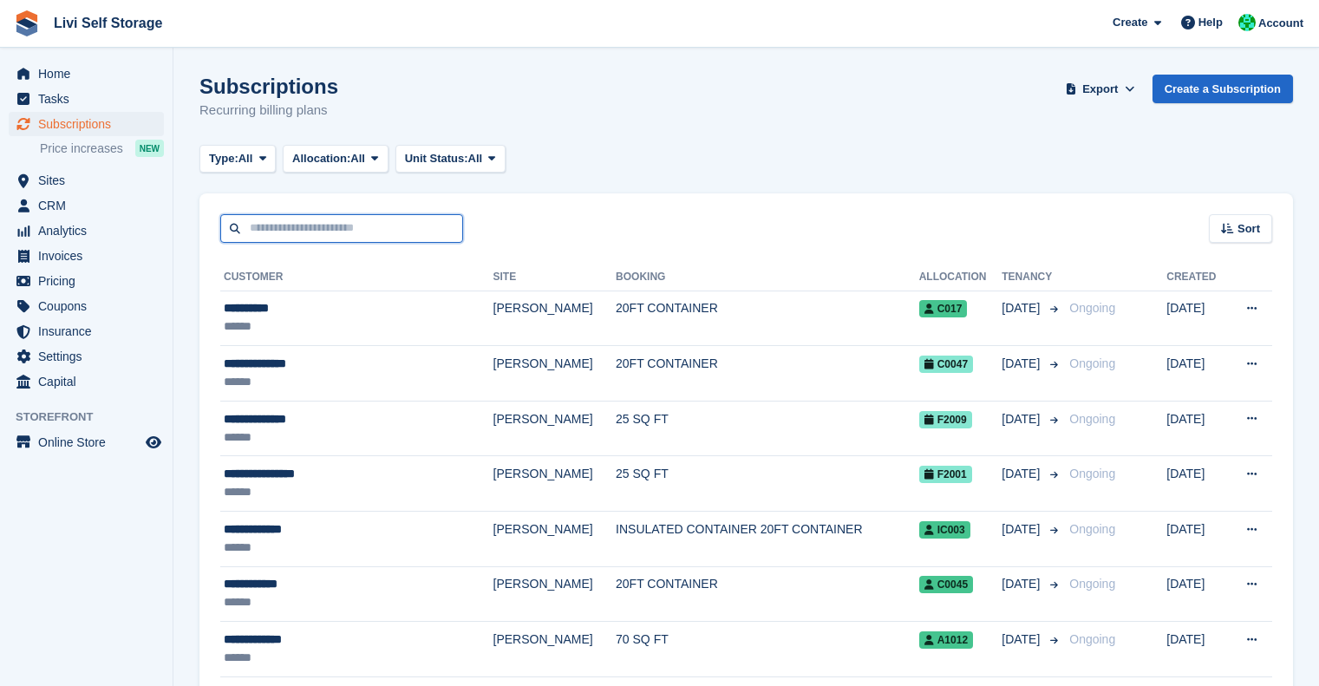
drag, startPoint x: 0, startPoint y: 0, endPoint x: 288, endPoint y: 225, distance: 365.6
click at [288, 225] on input "text" at bounding box center [341, 228] width 243 height 29
type input "*****"
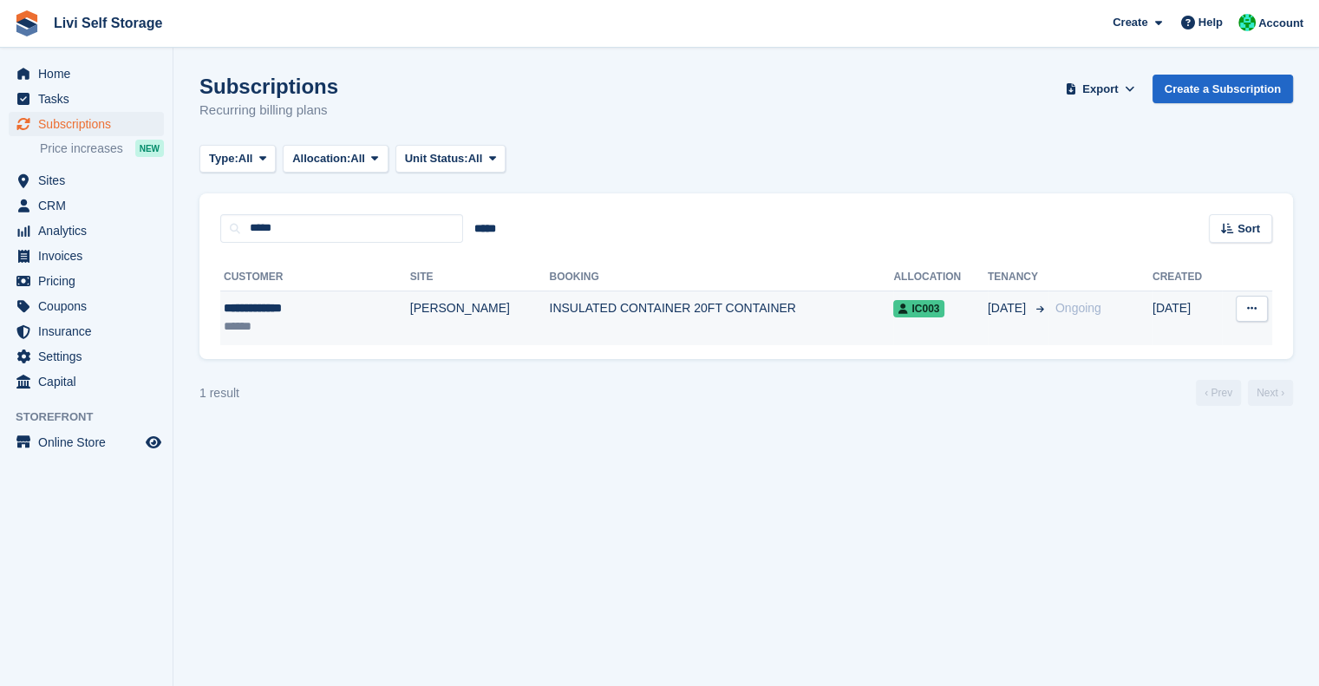
click at [562, 307] on td "INSULATED CONTAINER 20FT CONTAINER" at bounding box center [721, 317] width 344 height 55
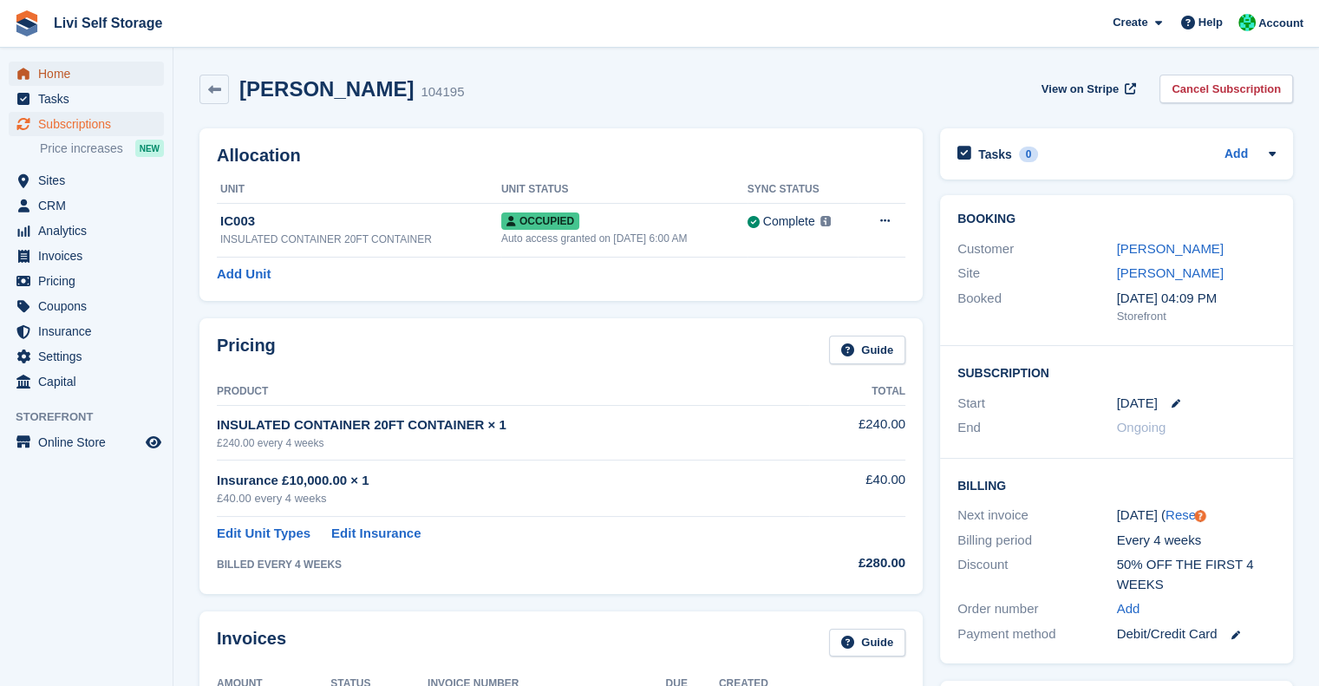
click at [68, 71] on span "Home" at bounding box center [90, 74] width 104 height 24
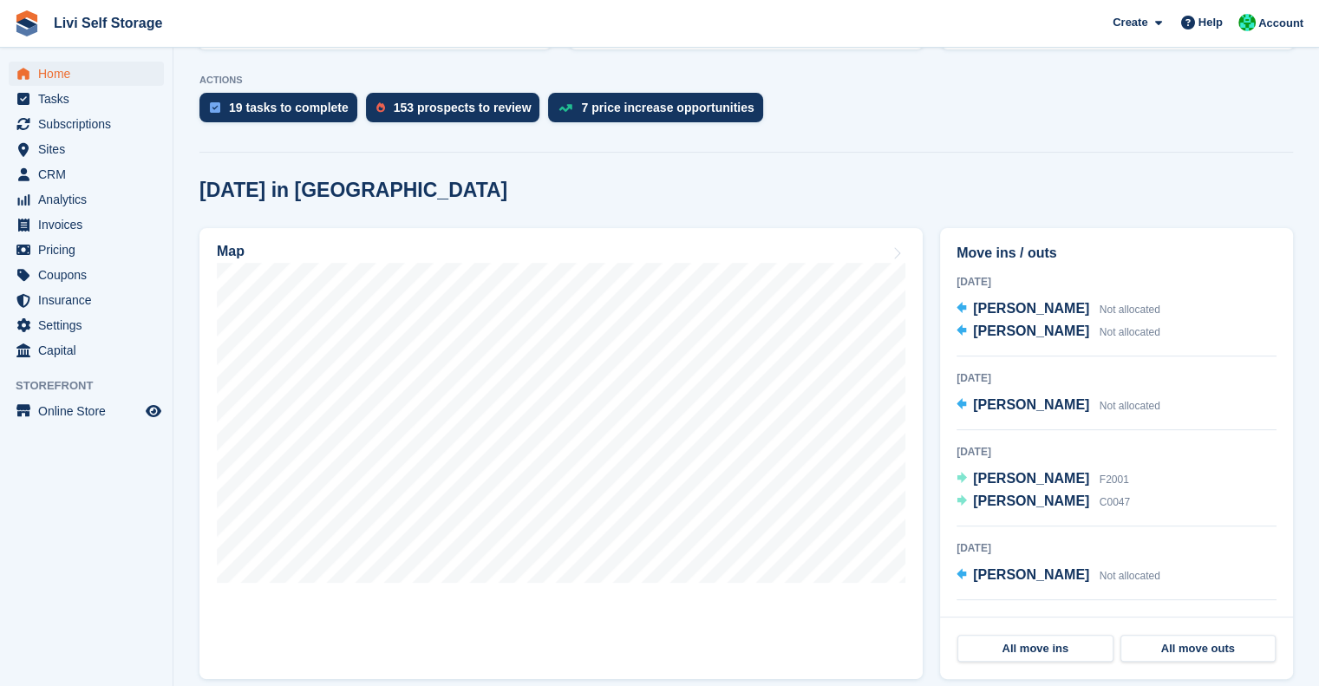
scroll to position [153, 0]
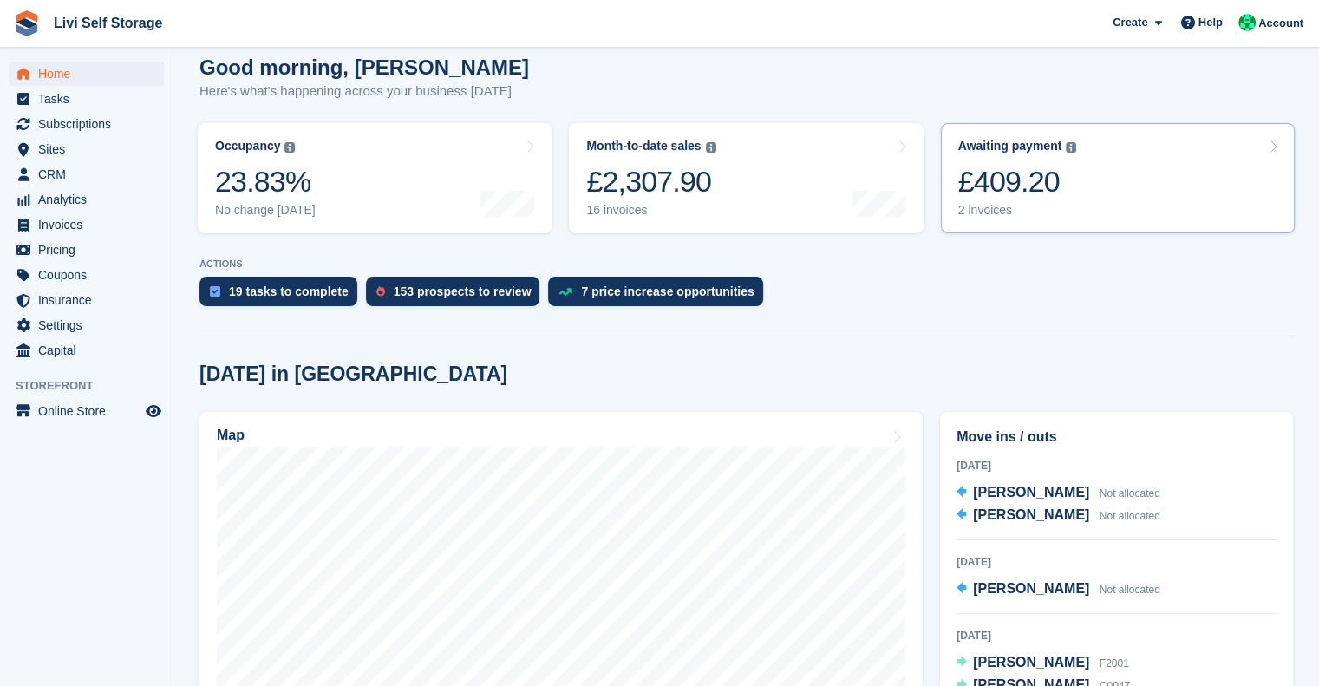
click at [1015, 177] on div "£409.20" at bounding box center [1017, 182] width 119 height 36
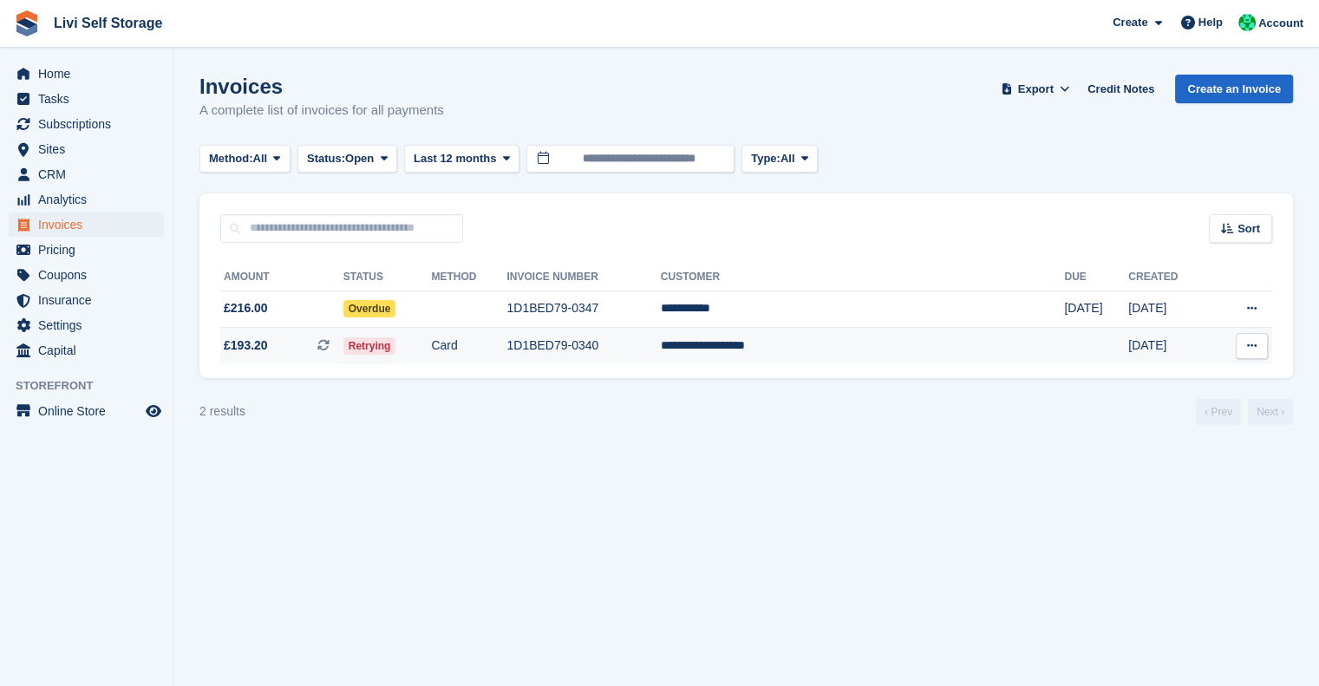
click at [660, 358] on td "1D1BED79-0340" at bounding box center [582, 346] width 153 height 36
